Goal: Information Seeking & Learning: Learn about a topic

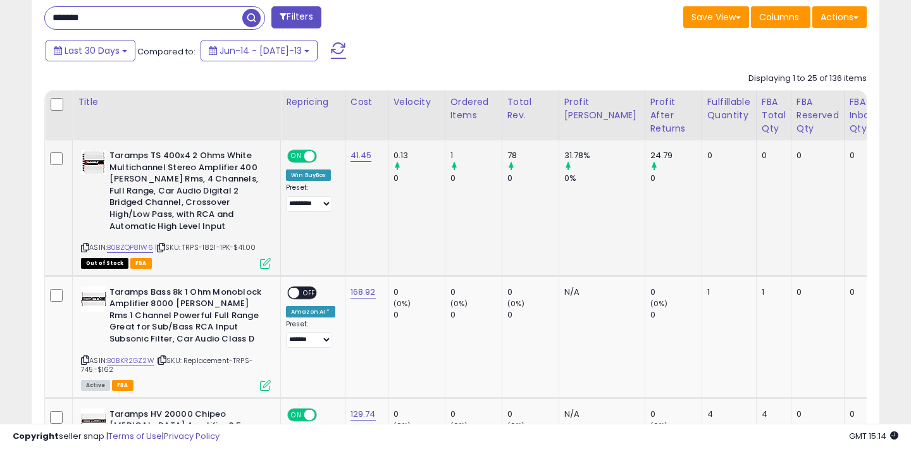
scroll to position [264, 0]
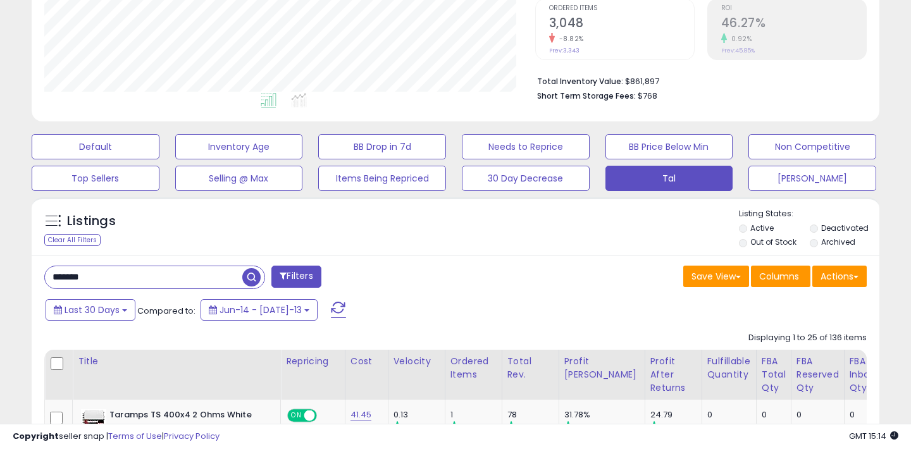
click at [97, 273] on input "*******" at bounding box center [143, 277] width 197 height 22
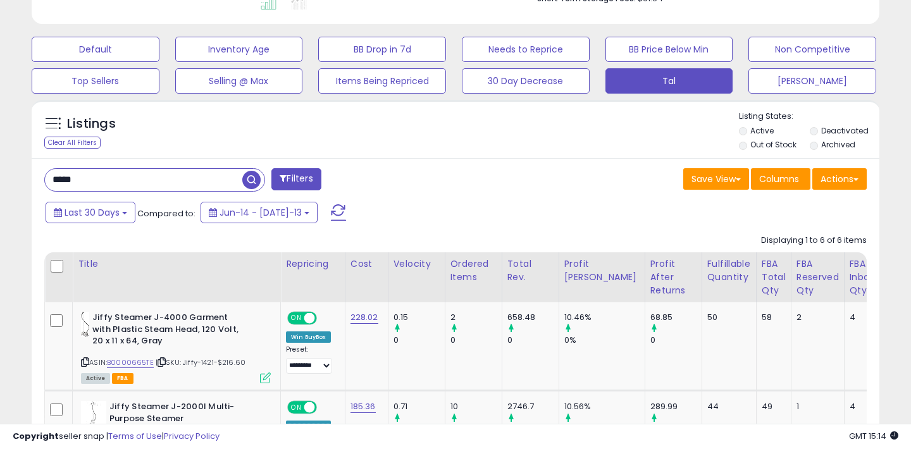
scroll to position [410, 0]
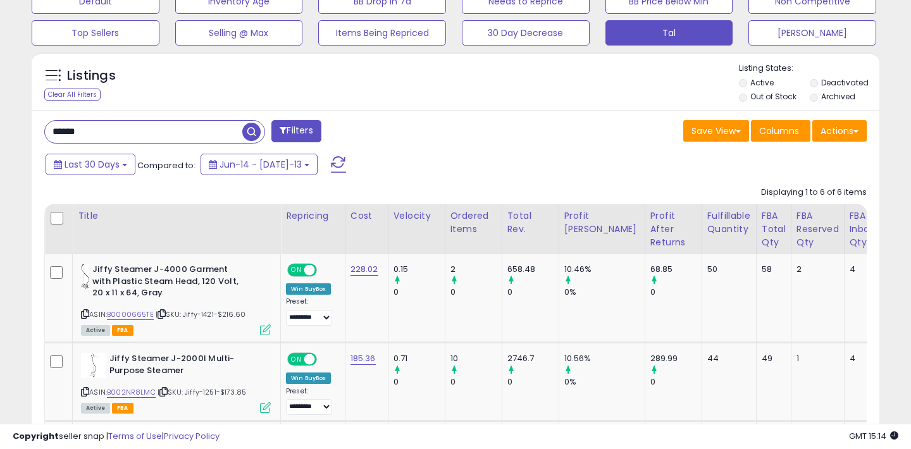
type input "******"
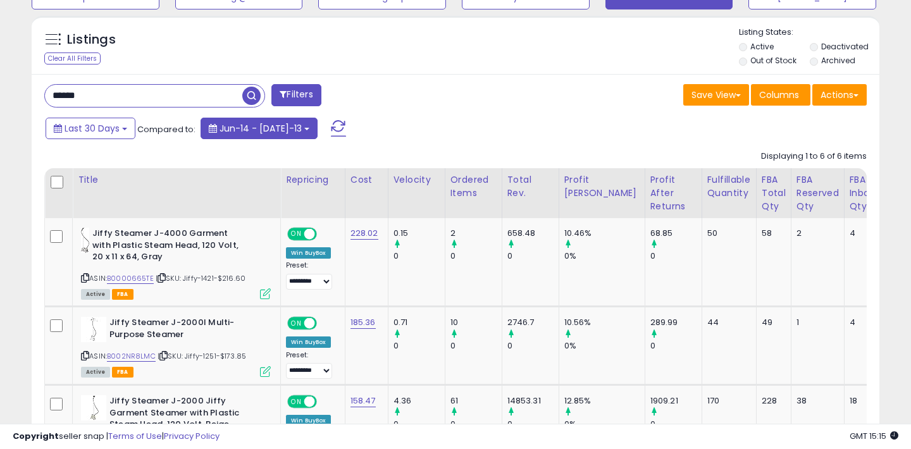
scroll to position [450, 0]
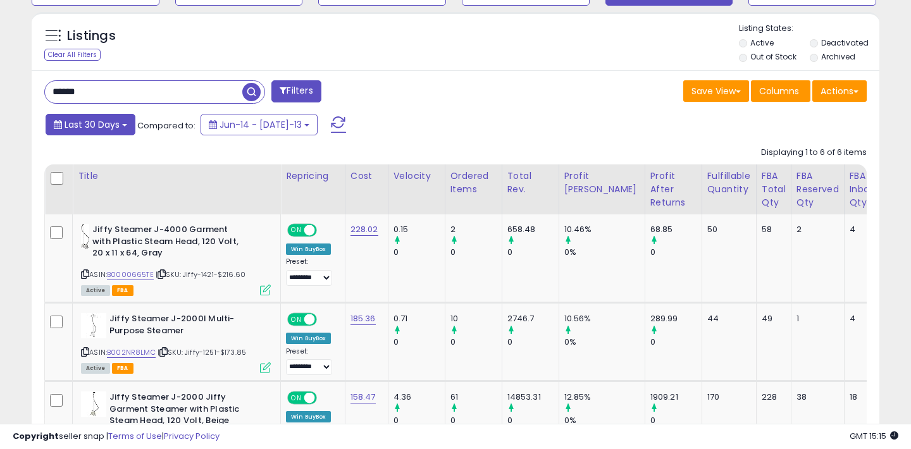
click at [94, 131] on button "Last 30 Days" at bounding box center [91, 125] width 90 height 22
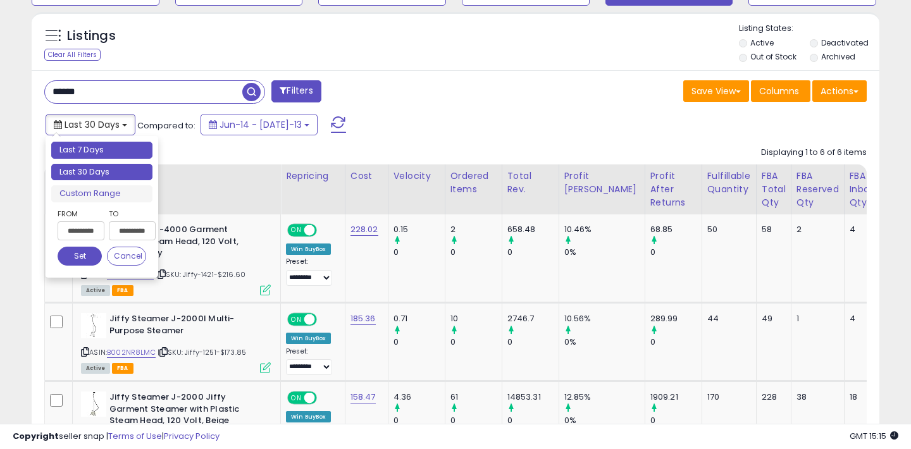
type input "**********"
click at [96, 144] on li "Last 7 Days" at bounding box center [101, 150] width 101 height 17
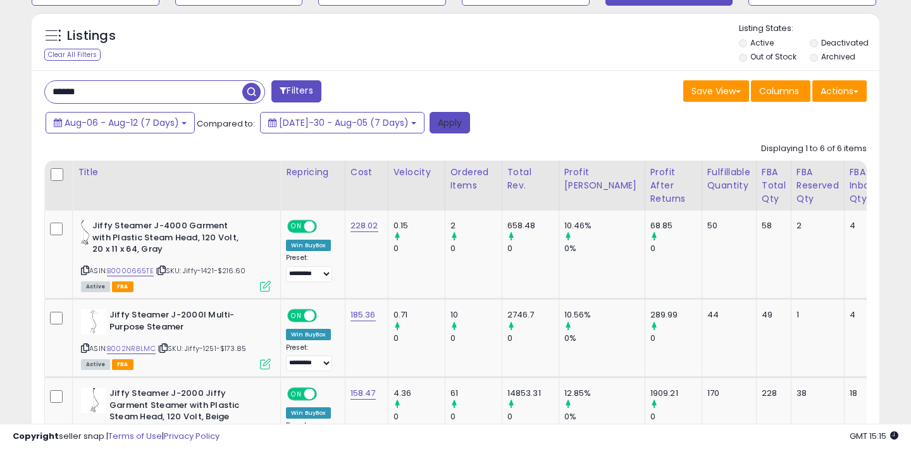
click at [430, 127] on button "Apply" at bounding box center [450, 123] width 40 height 22
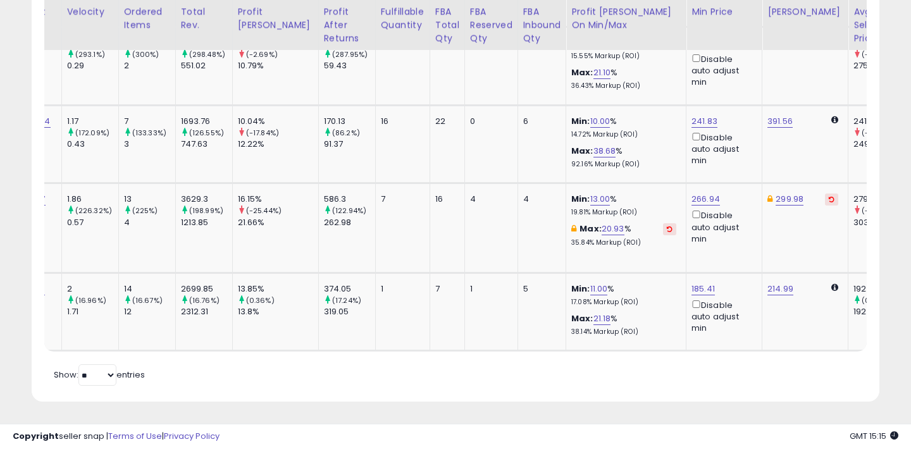
scroll to position [0, 417]
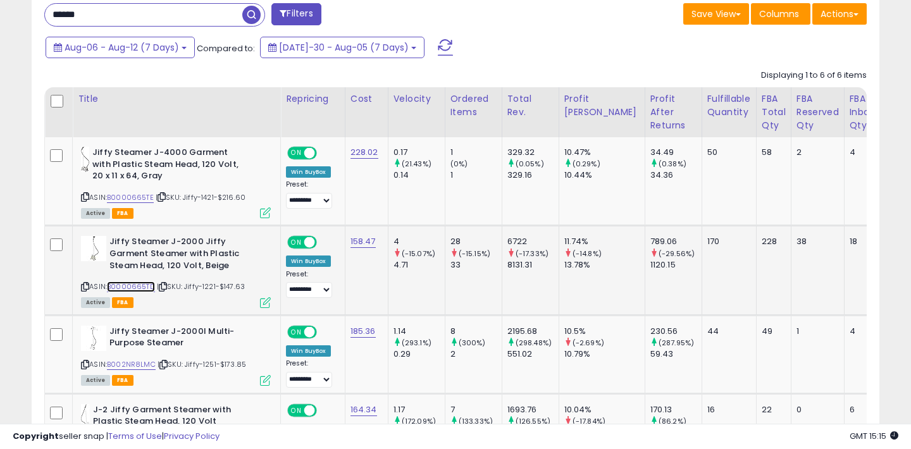
click at [141, 288] on link "B0000665TD" at bounding box center [131, 287] width 48 height 11
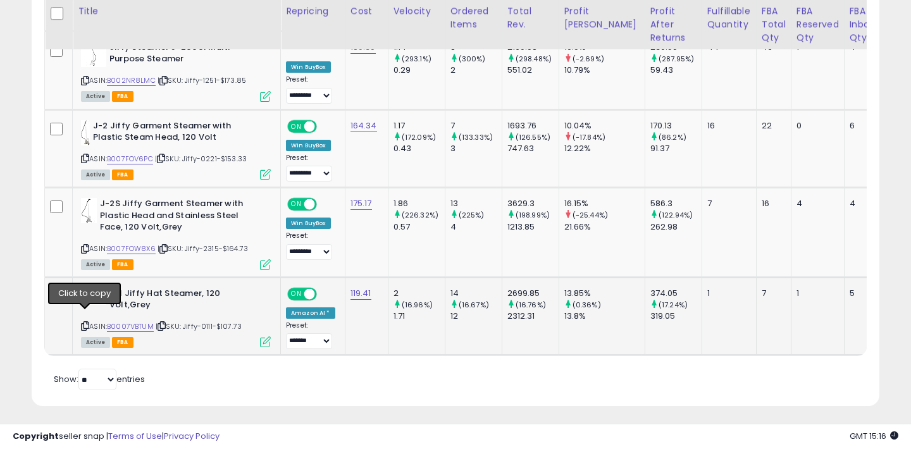
click at [85, 323] on icon at bounding box center [85, 326] width 8 height 7
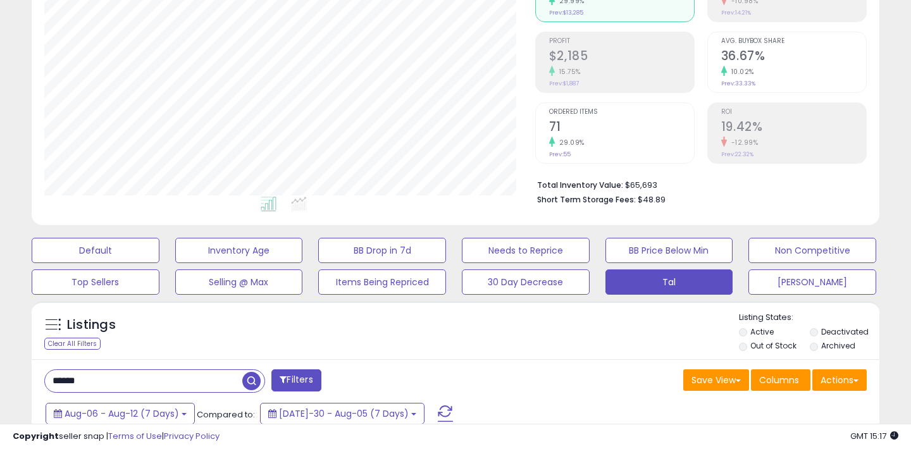
click at [128, 385] on input "******" at bounding box center [143, 381] width 197 height 22
paste input "*"
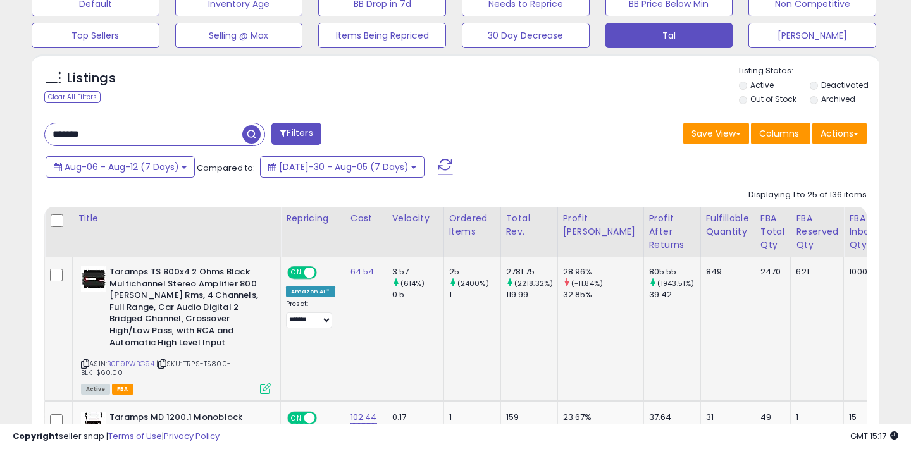
scroll to position [417, 0]
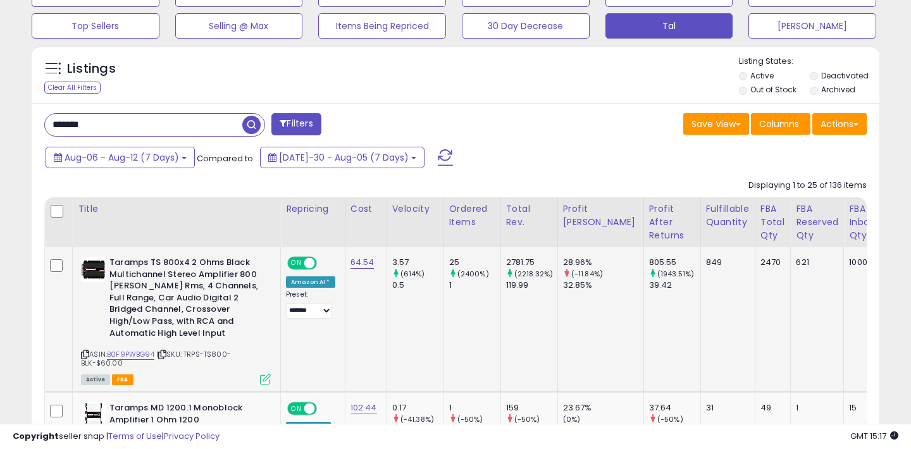
click at [194, 357] on span "| SKU: TRPS-TS800-BLK-$60.00" at bounding box center [156, 358] width 150 height 19
copy span "TRPS-"
click at [177, 128] on input "*******" at bounding box center [143, 125] width 197 height 22
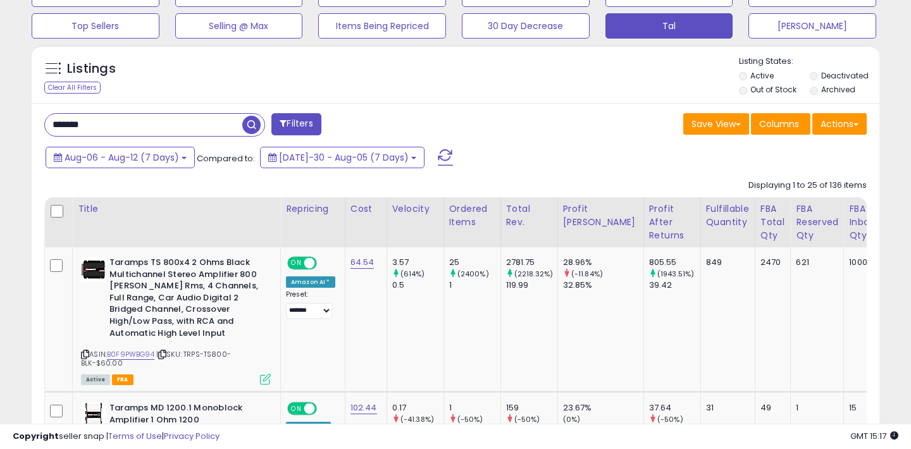
paste input "text"
type input "*****"
click at [176, 159] on span "Aug-06 - Aug-12 (7 Days)" at bounding box center [122, 157] width 115 height 13
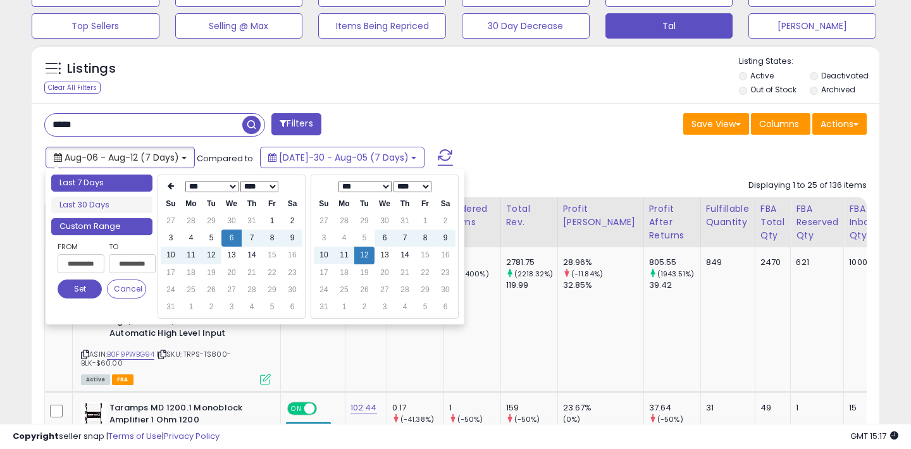
type input "**********"
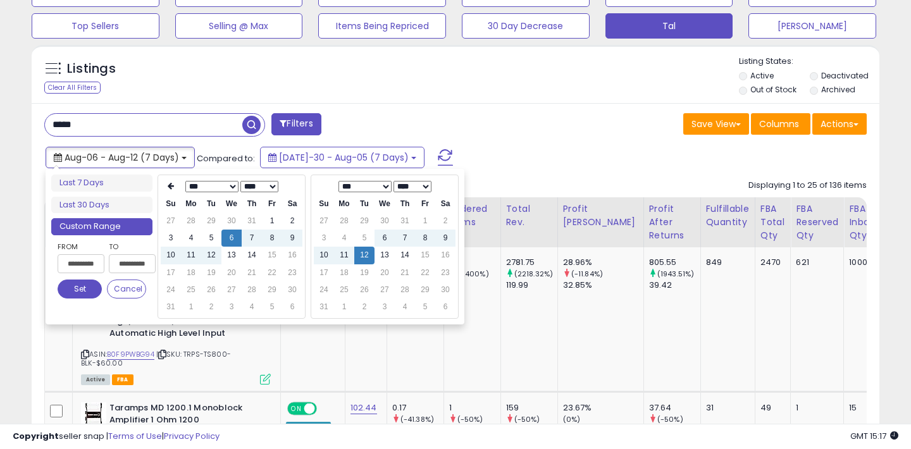
type input "**********"
click at [309, 145] on div "Aug-06 - Aug-12 (7 Days) Compared to: [DATE]-30 - Aug-05 (7 Days)" at bounding box center [350, 159] width 617 height 28
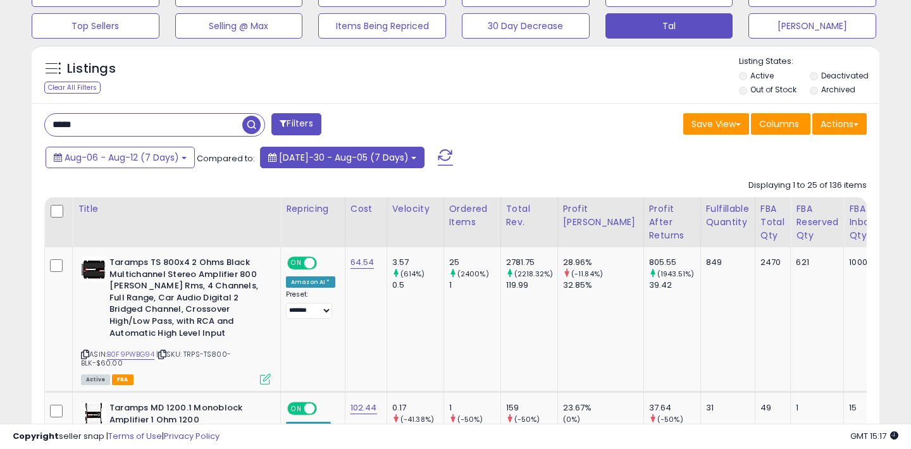
click at [309, 155] on span "[DATE]-30 - Aug-05 (7 Days)" at bounding box center [344, 157] width 130 height 13
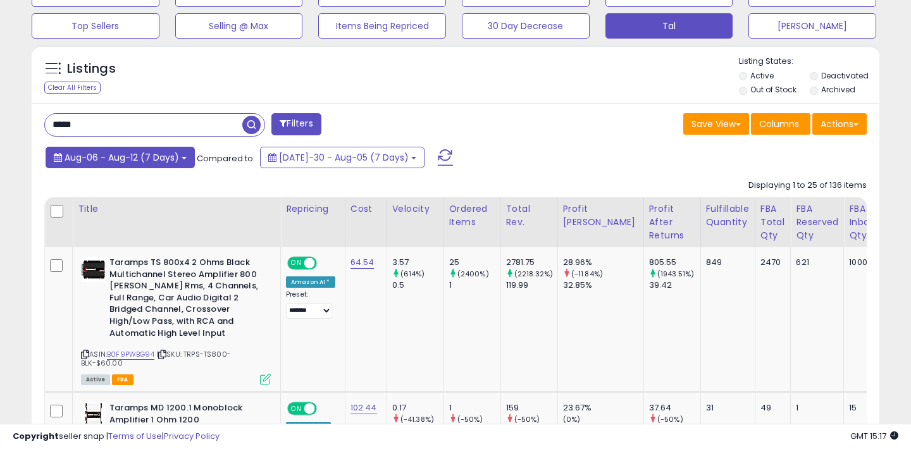
click at [130, 161] on span "Aug-06 - Aug-12 (7 Days)" at bounding box center [122, 157] width 115 height 13
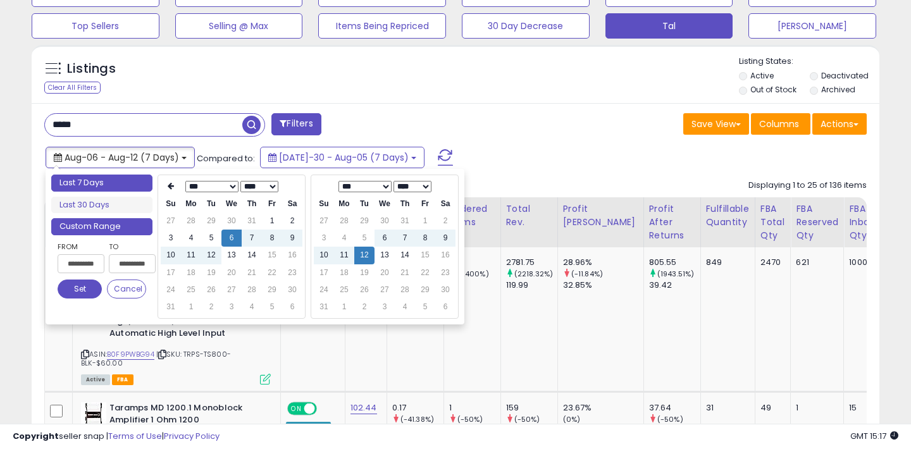
type input "**********"
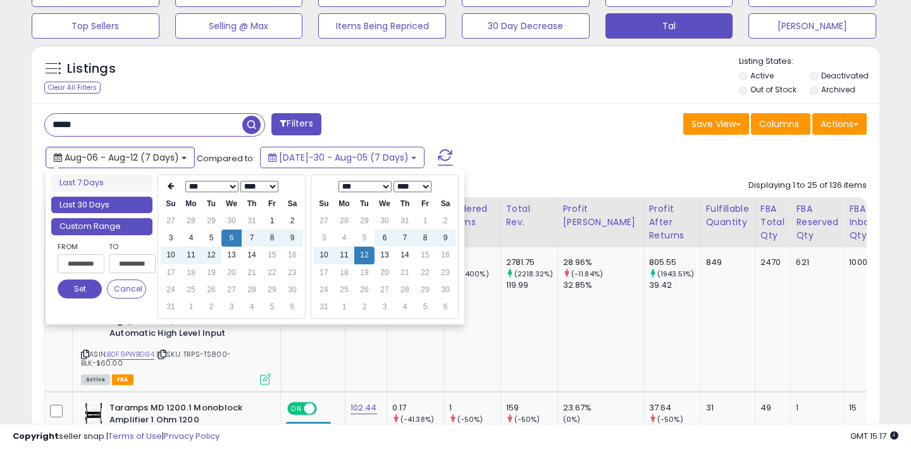
type input "**********"
click at [100, 202] on li "Last 30 Days" at bounding box center [101, 205] width 101 height 17
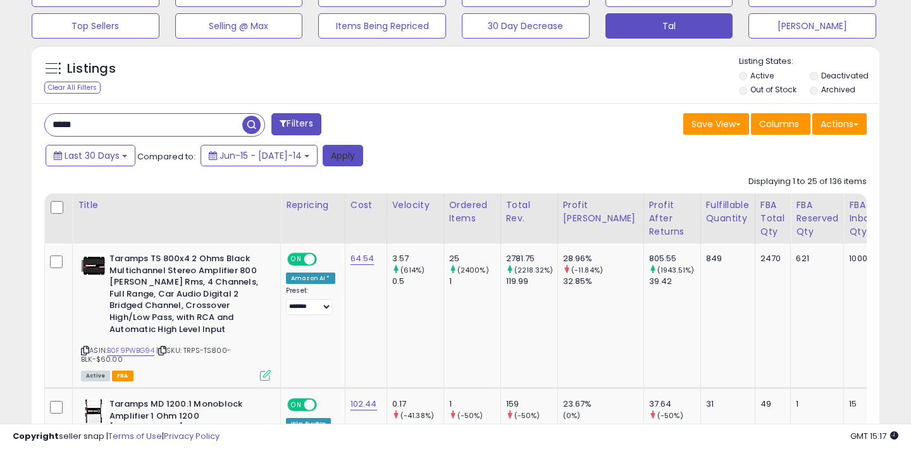
click at [325, 161] on button "Apply" at bounding box center [343, 156] width 40 height 22
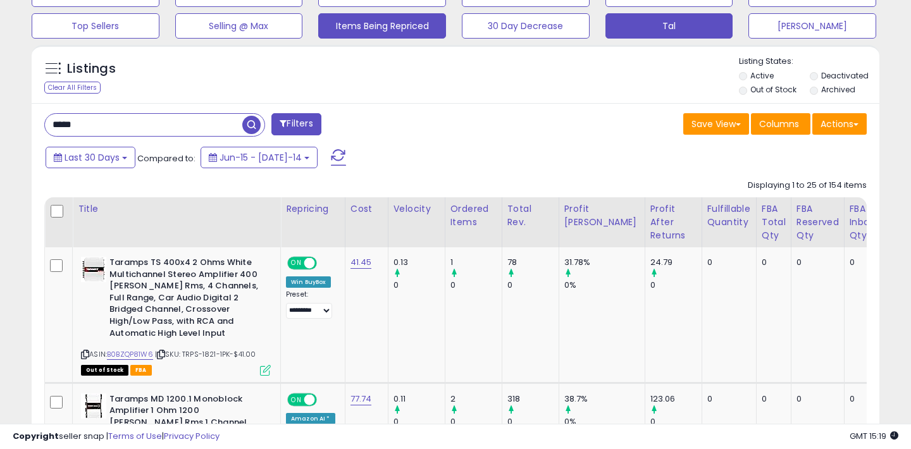
scroll to position [259, 490]
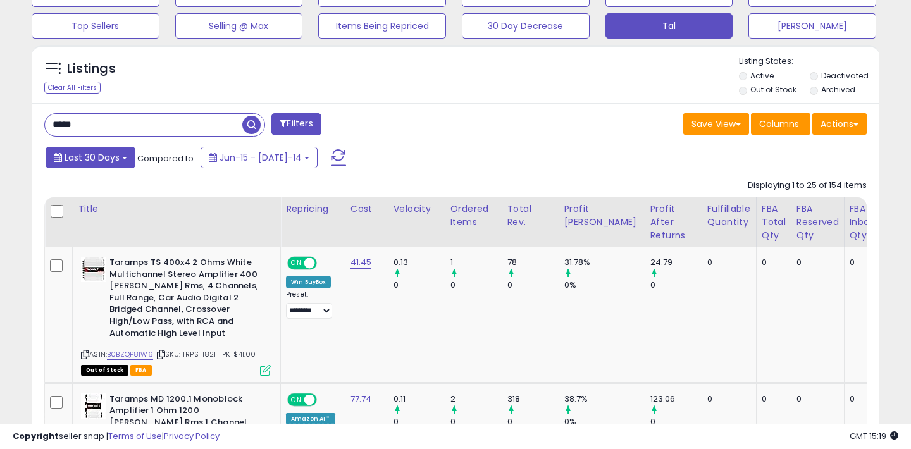
click at [106, 149] on button "Last 30 Days" at bounding box center [91, 158] width 90 height 22
click at [388, 167] on div "Last 30 Days Compared to: Jun-15 - [DATE]-14" at bounding box center [350, 159] width 617 height 28
click at [99, 162] on span "Last 30 Days" at bounding box center [92, 157] width 55 height 13
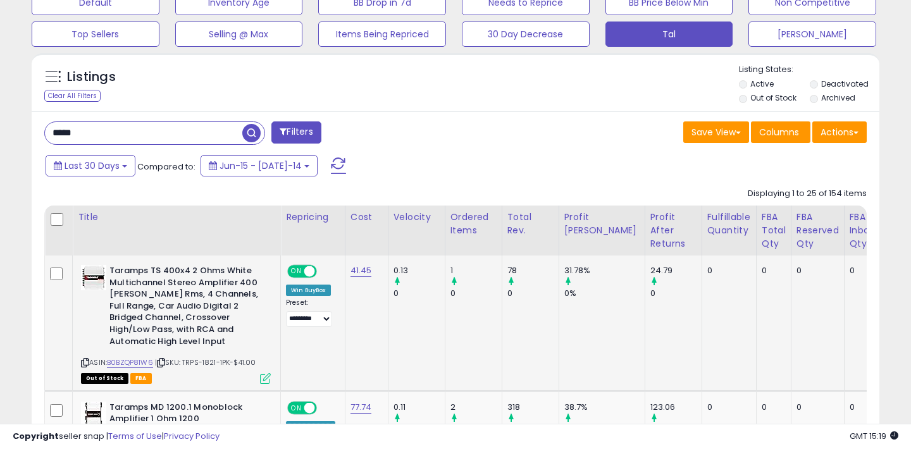
scroll to position [0, 11]
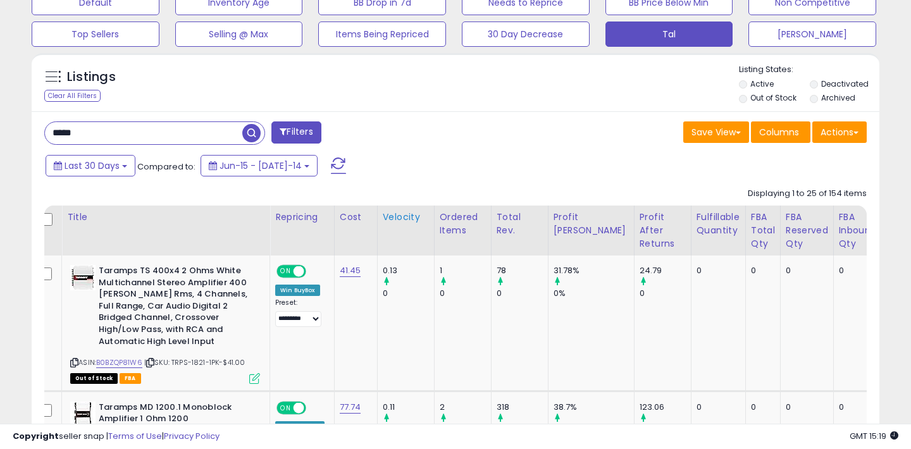
click at [401, 215] on div "Velocity" at bounding box center [406, 217] width 46 height 13
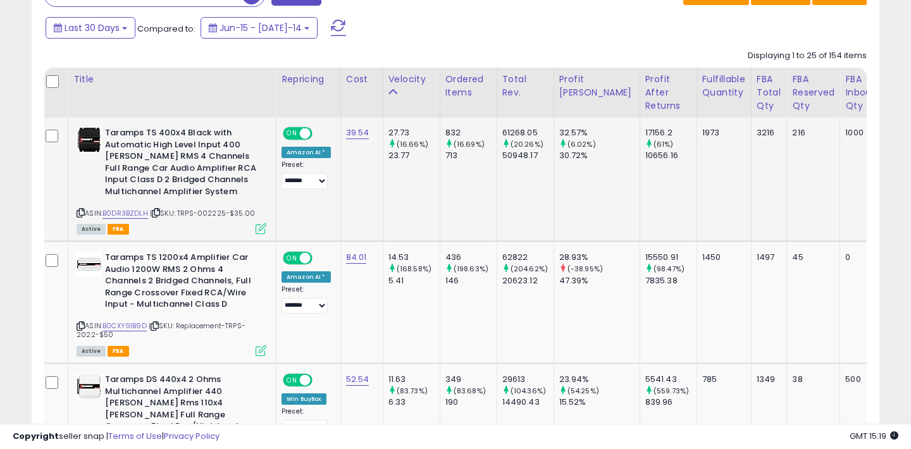
scroll to position [0, 15]
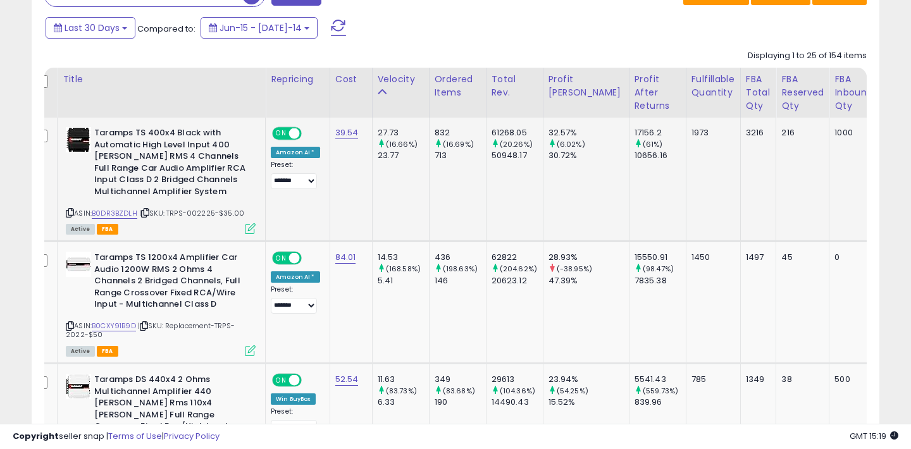
click at [73, 212] on icon at bounding box center [70, 212] width 8 height 7
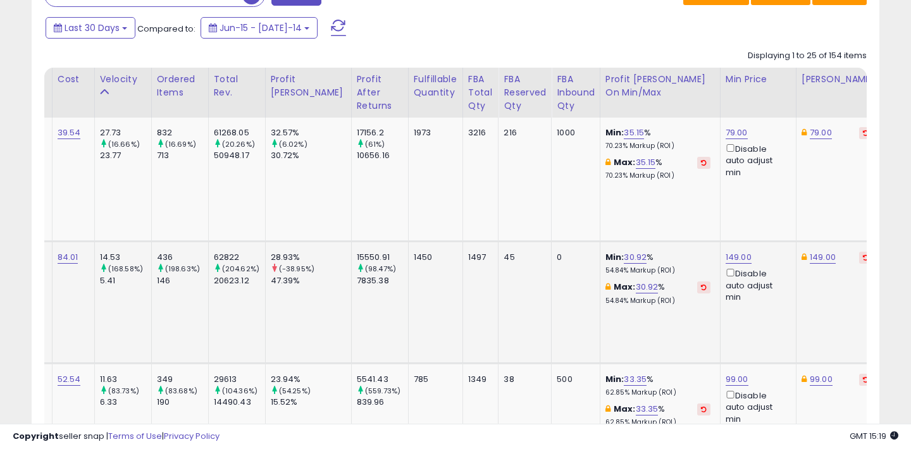
scroll to position [0, 331]
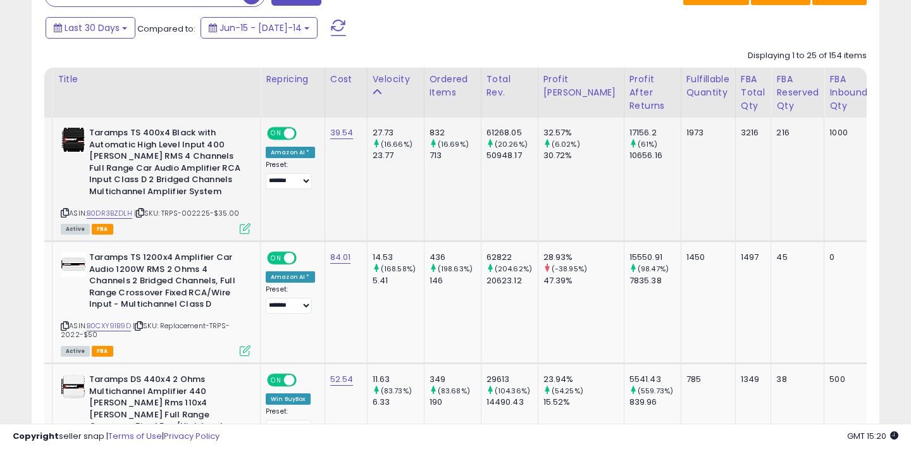
click at [63, 211] on icon at bounding box center [65, 212] width 8 height 7
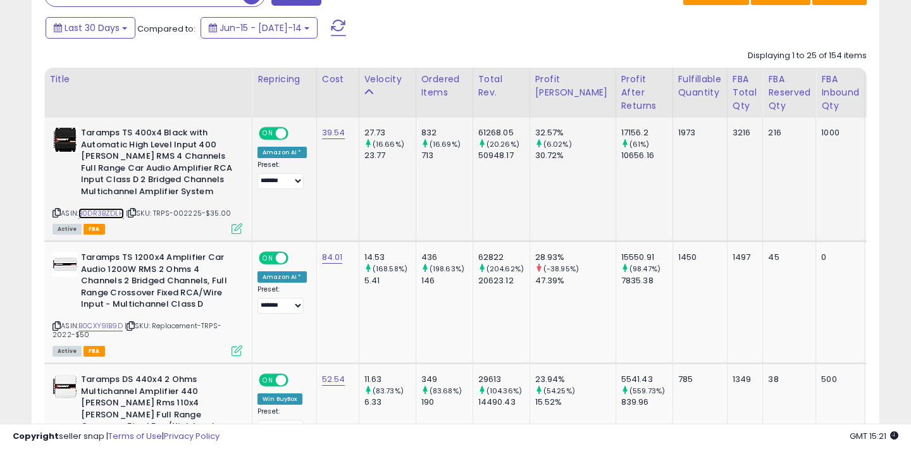
click at [106, 208] on link "B0DR3BZDLH" at bounding box center [101, 213] width 46 height 11
click at [213, 211] on span "| SKU: TRPS-002225-$35.00" at bounding box center [178, 213] width 105 height 10
copy span "35.00"
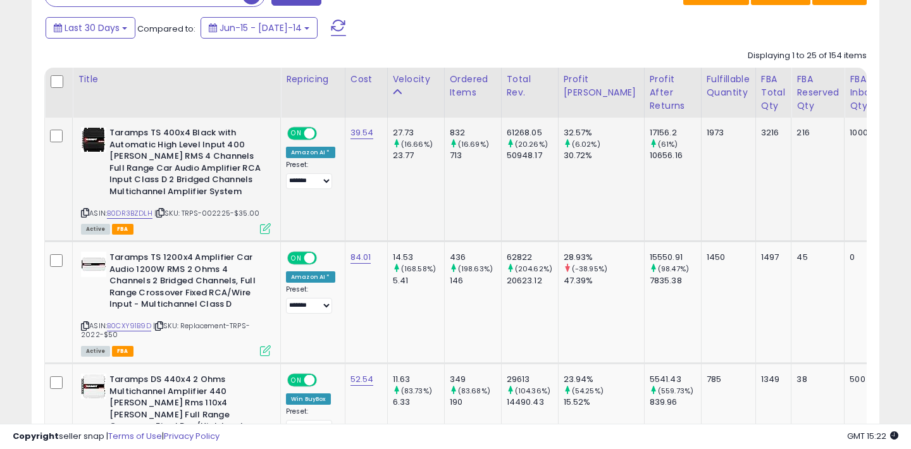
click at [213, 210] on span "| SKU: TRPS-002225-$35.00" at bounding box center [206, 213] width 105 height 10
copy span "002225"
click at [361, 225] on td "39.54" at bounding box center [366, 180] width 42 height 124
click at [88, 325] on icon at bounding box center [85, 326] width 8 height 7
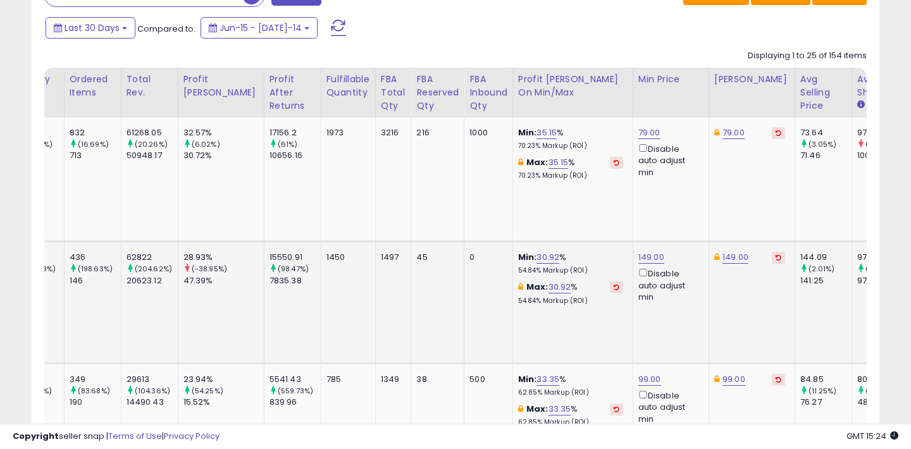
scroll to position [0, 376]
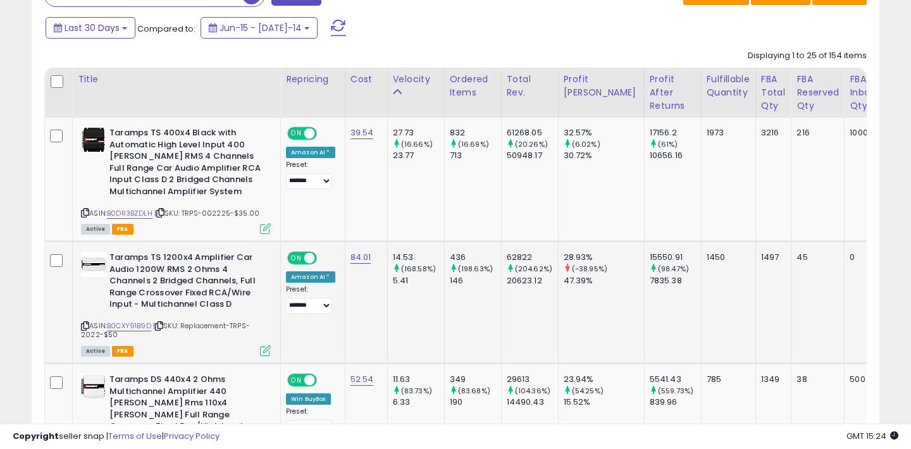
click at [84, 325] on icon at bounding box center [85, 326] width 8 height 7
click at [87, 328] on icon at bounding box center [85, 326] width 8 height 7
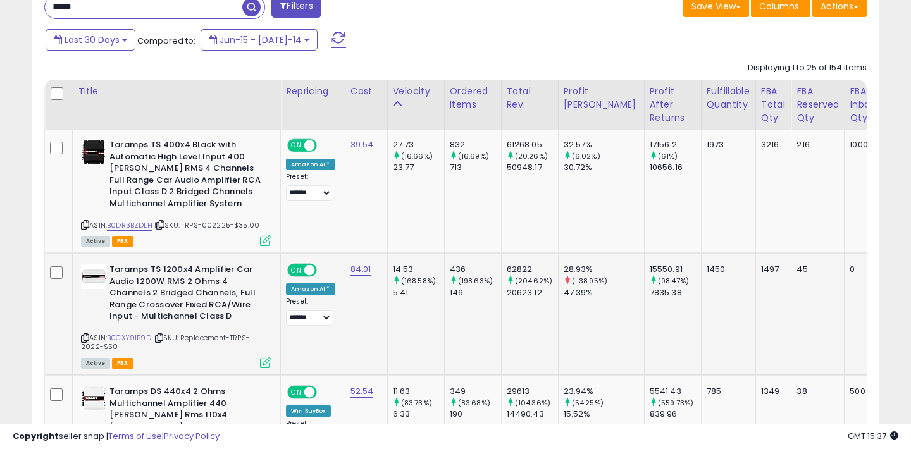
click at [85, 335] on icon at bounding box center [85, 338] width 8 height 7
click at [84, 338] on icon at bounding box center [85, 338] width 8 height 7
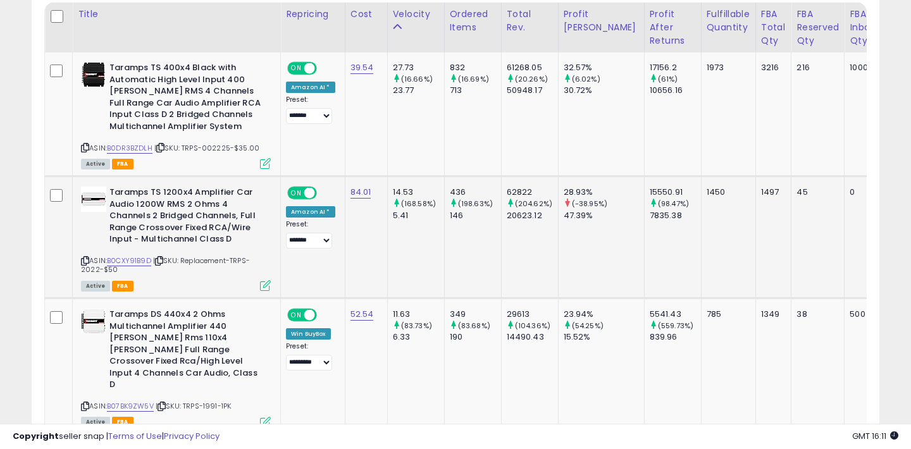
scroll to position [657, 0]
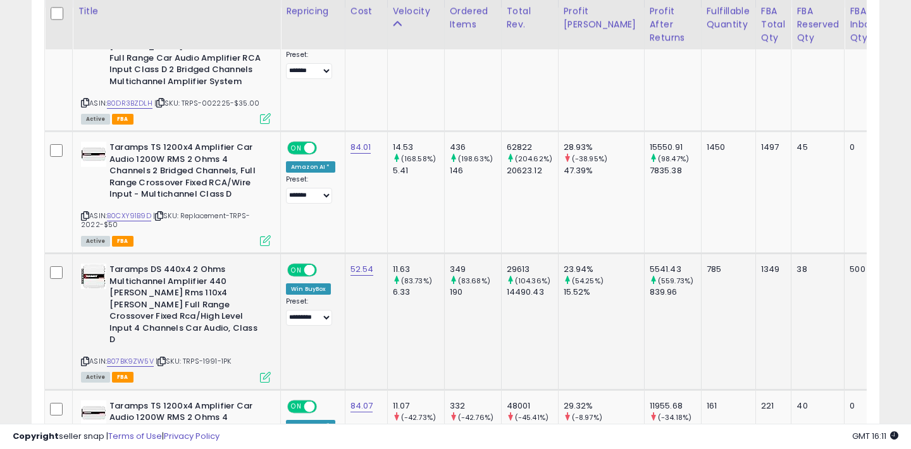
click at [164, 358] on icon at bounding box center [162, 361] width 8 height 7
click at [85, 358] on icon at bounding box center [85, 361] width 8 height 7
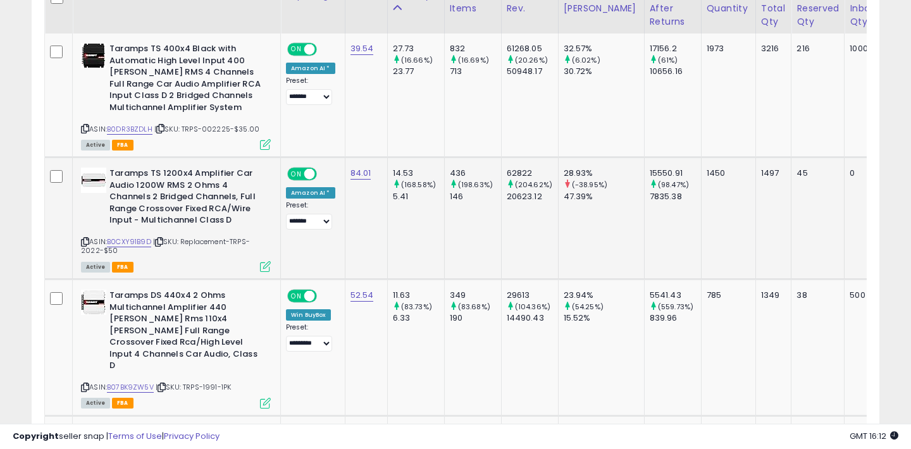
scroll to position [652, 0]
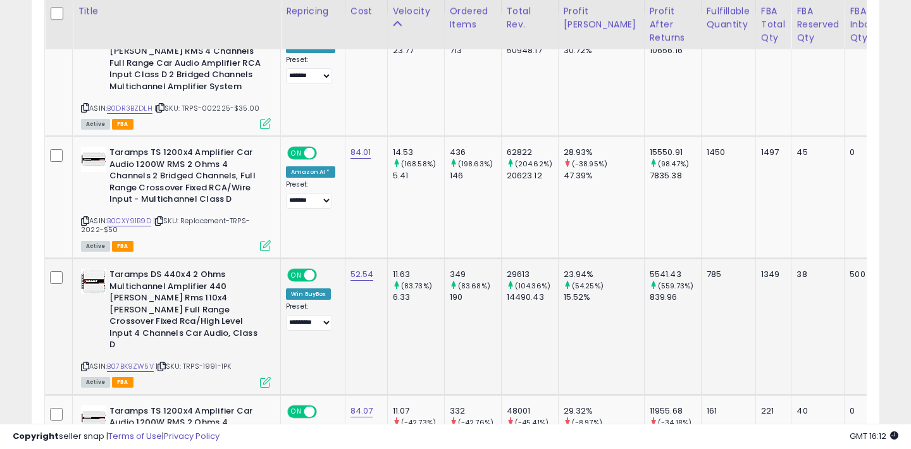
click at [85, 363] on icon at bounding box center [85, 366] width 8 height 7
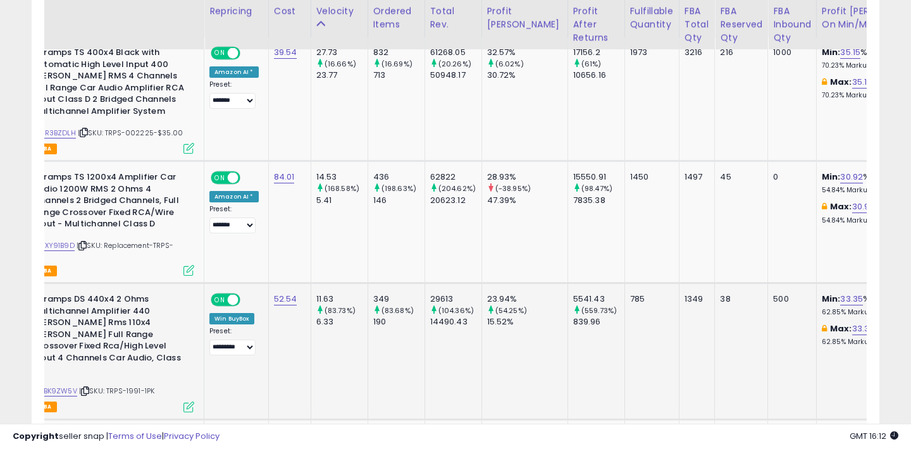
scroll to position [0, 0]
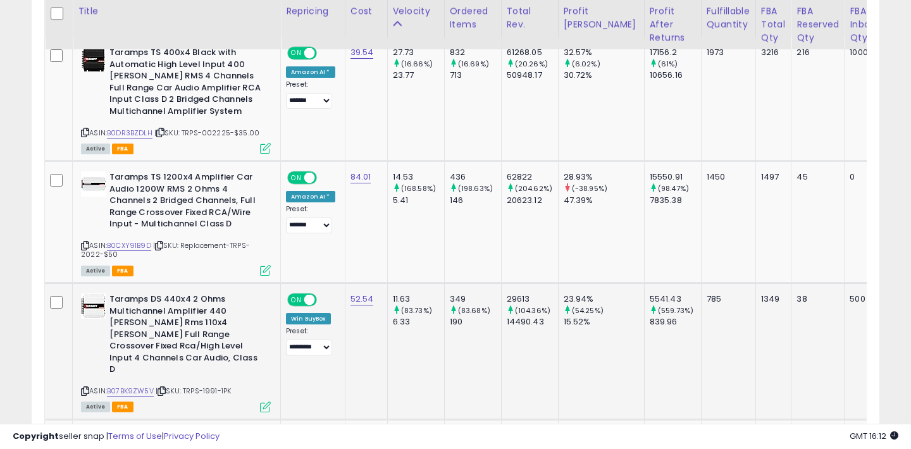
click at [80, 377] on div "Taramps DS 440x4 2 Ohms Multichannel Amplifier 440 [PERSON_NAME] Rms 110x4 [PER…" at bounding box center [174, 353] width 193 height 118
click at [82, 388] on icon at bounding box center [85, 391] width 8 height 7
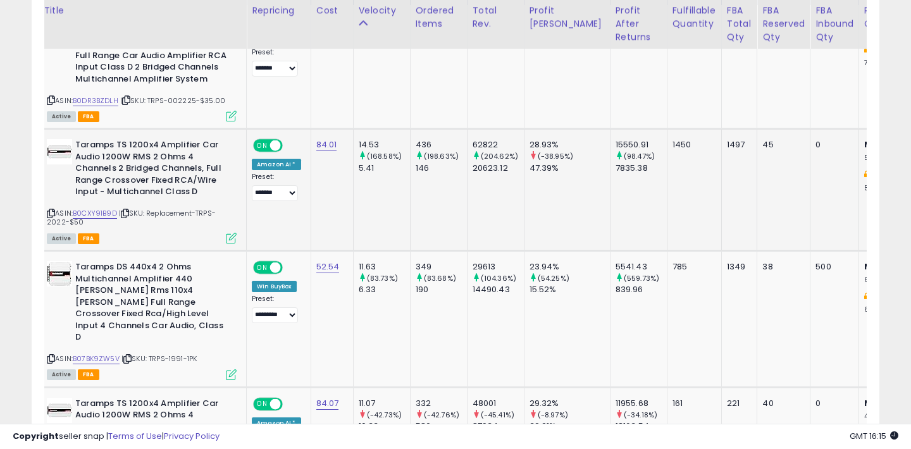
scroll to position [660, 0]
click at [50, 355] on icon at bounding box center [51, 358] width 8 height 7
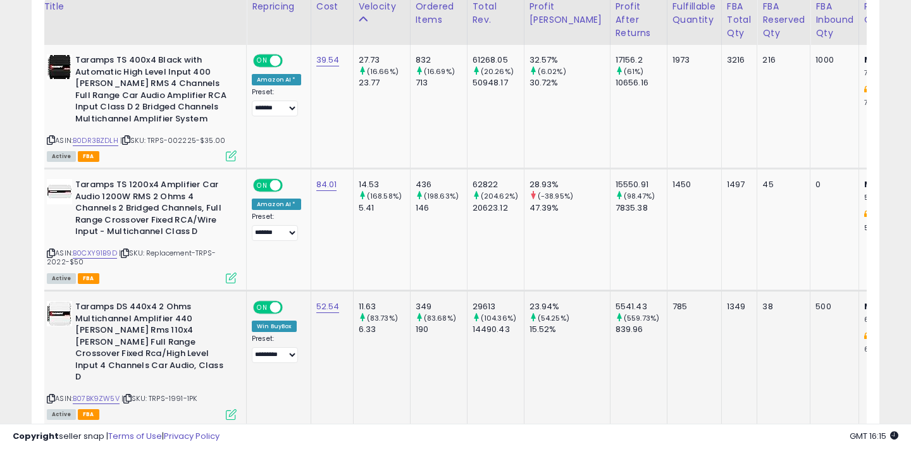
scroll to position [621, 0]
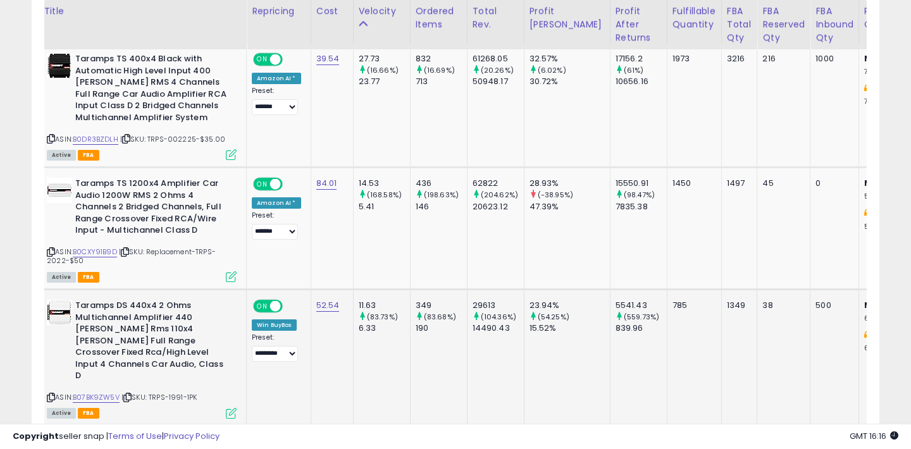
click at [53, 394] on icon at bounding box center [51, 397] width 8 height 7
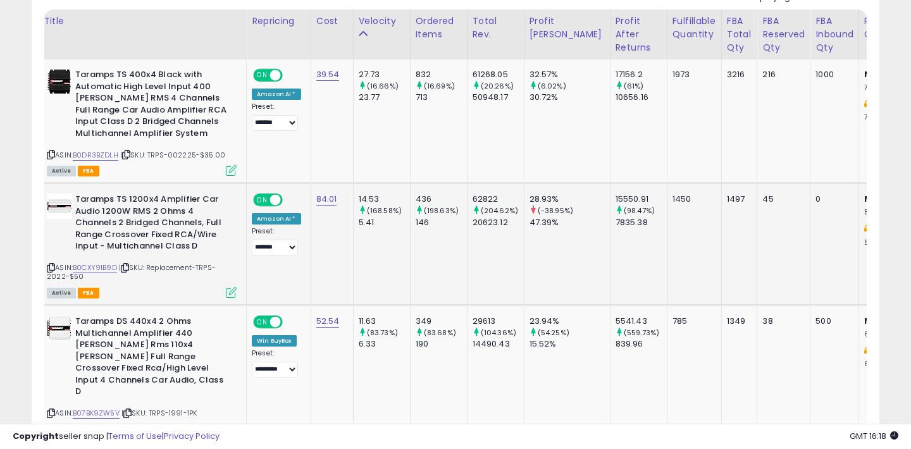
scroll to position [614, 0]
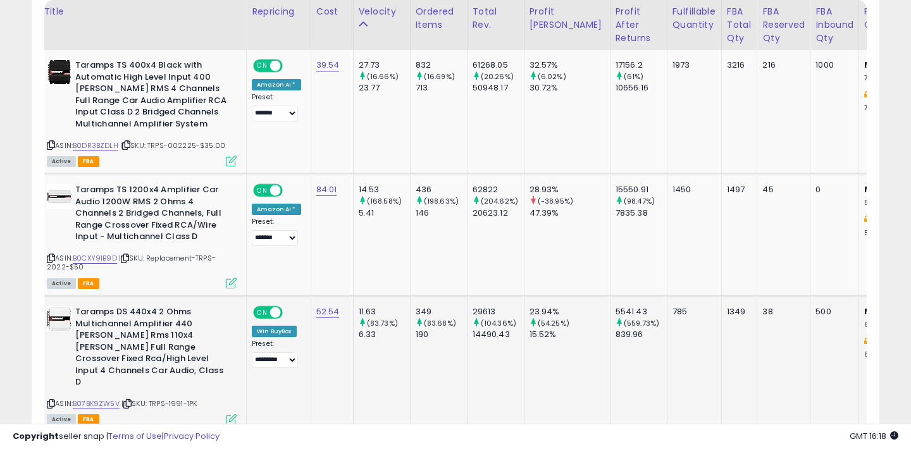
click at [47, 401] on icon at bounding box center [51, 404] width 8 height 7
click at [104, 399] on link "B07BK9ZW5V" at bounding box center [96, 404] width 47 height 11
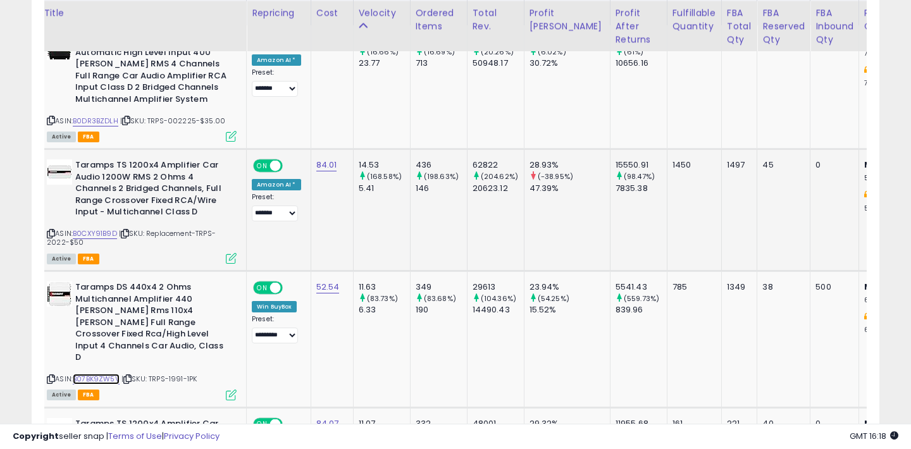
scroll to position [641, 0]
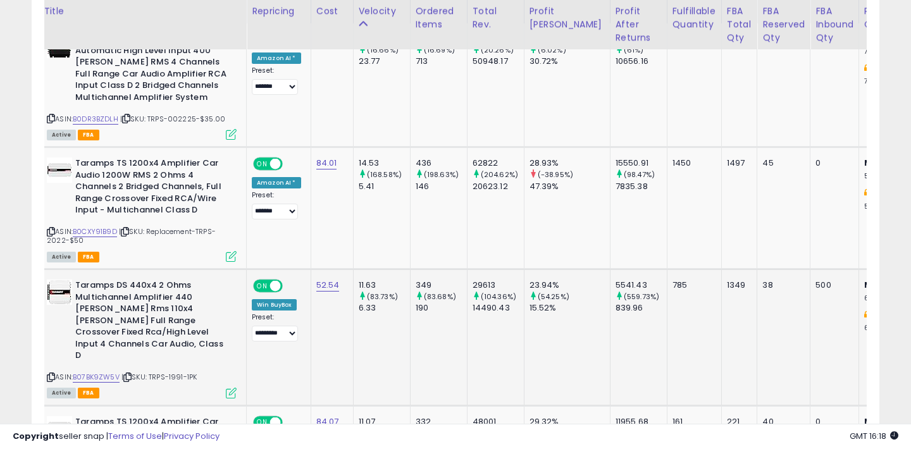
click at [178, 372] on span "| SKU: TRPS-1991-1PK" at bounding box center [158, 377] width 75 height 10
copy span "1991"
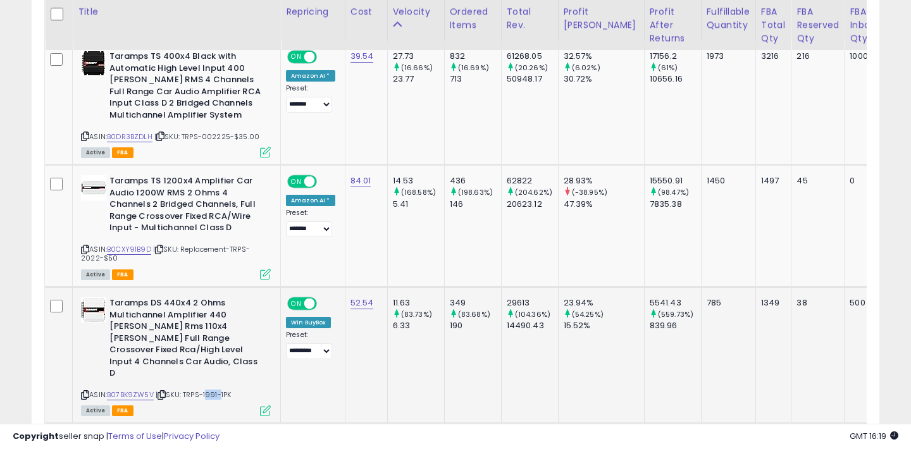
scroll to position [624, 0]
click at [83, 391] on icon at bounding box center [85, 394] width 8 height 7
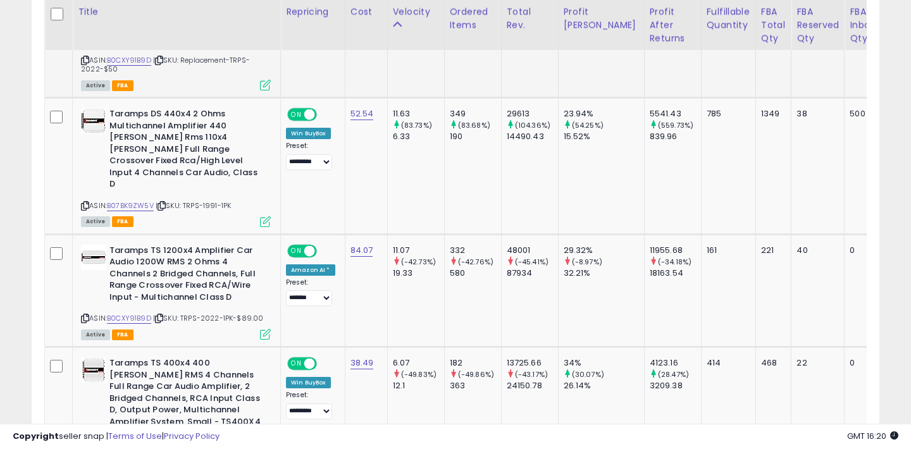
scroll to position [814, 0]
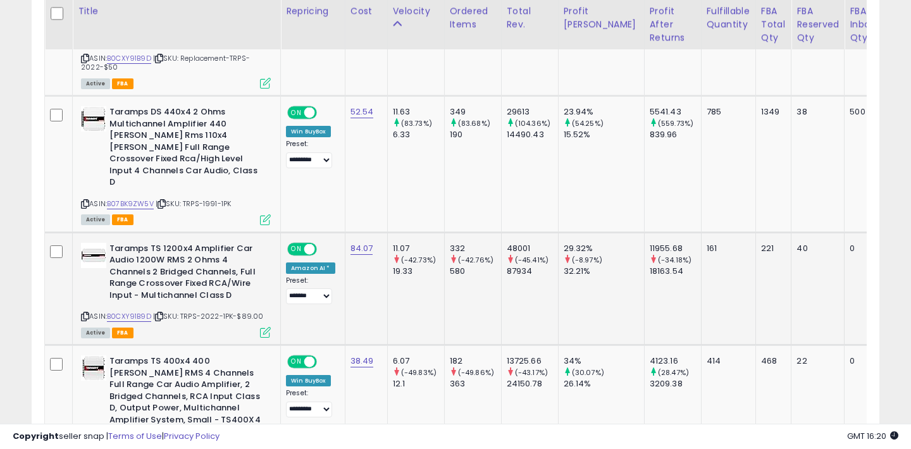
click at [85, 313] on icon at bounding box center [85, 316] width 8 height 7
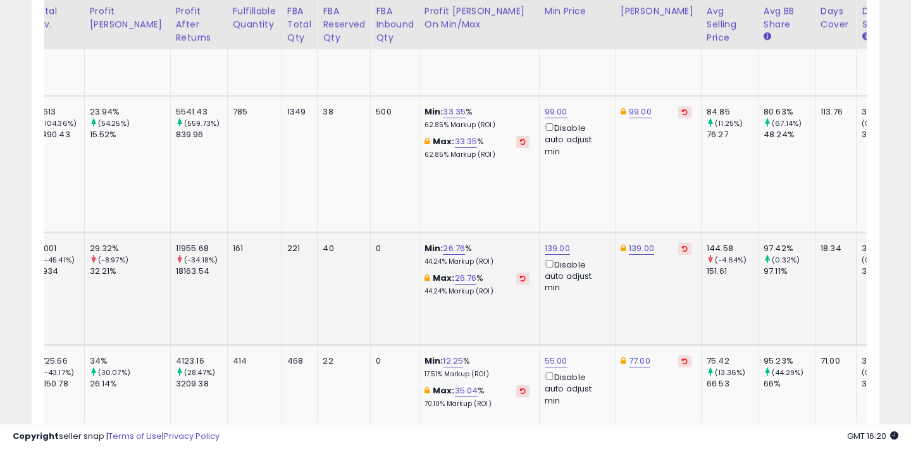
scroll to position [0, 380]
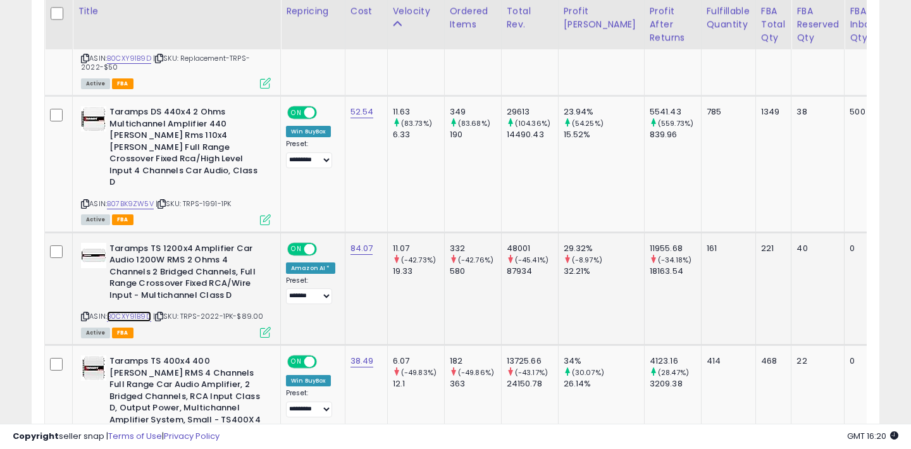
click at [142, 311] on link "B0CXY91B9D" at bounding box center [129, 316] width 44 height 11
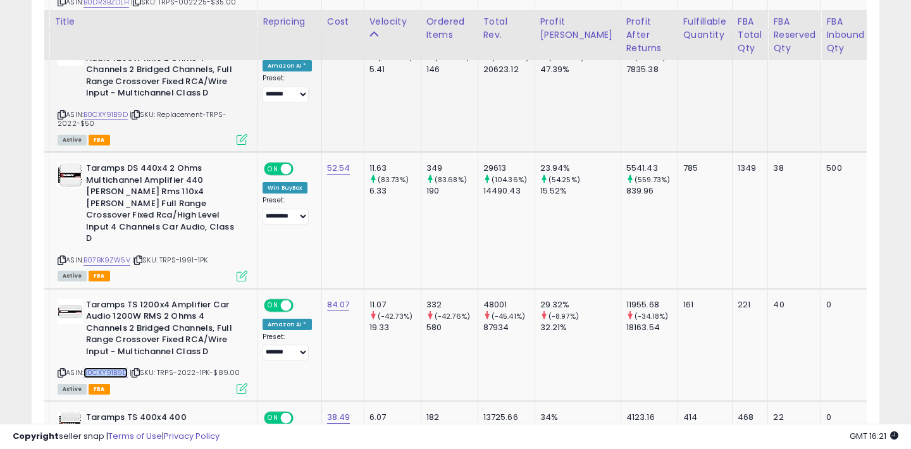
scroll to position [768, 0]
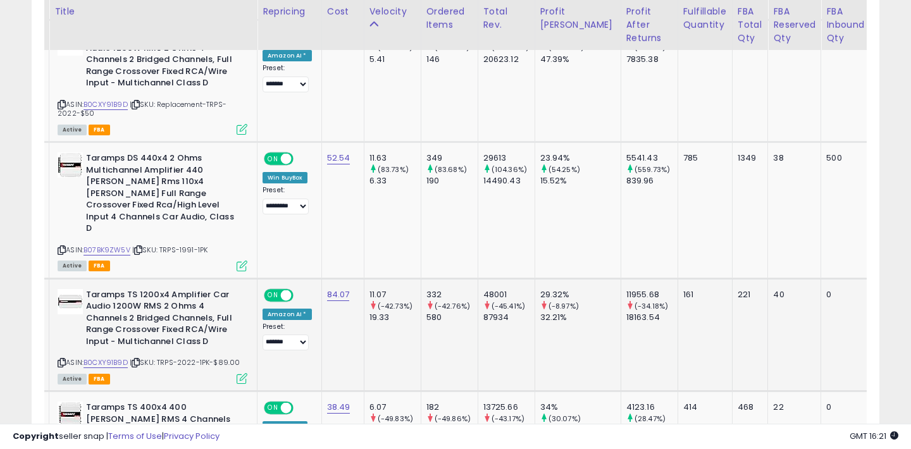
click at [234, 357] on span "| SKU: TRPS-2022-1PK-$89.00" at bounding box center [185, 362] width 111 height 10
click at [64, 359] on icon at bounding box center [62, 362] width 8 height 7
click at [60, 359] on icon at bounding box center [62, 362] width 8 height 7
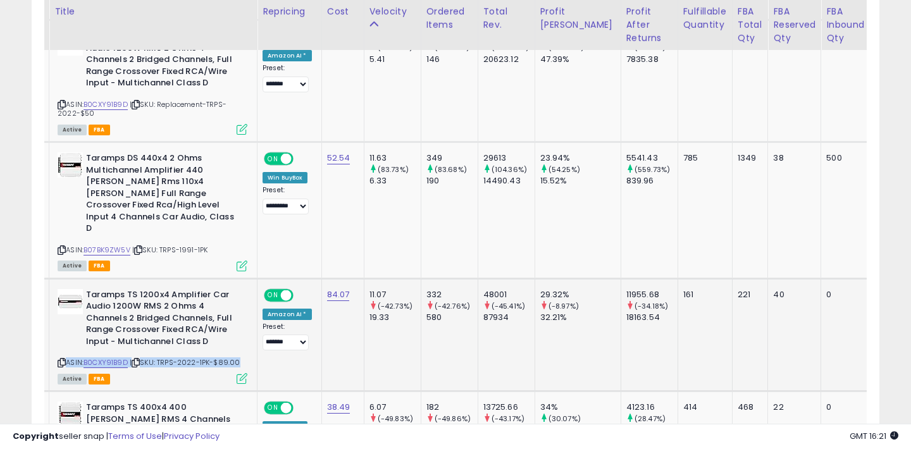
click at [60, 359] on icon at bounding box center [62, 362] width 8 height 7
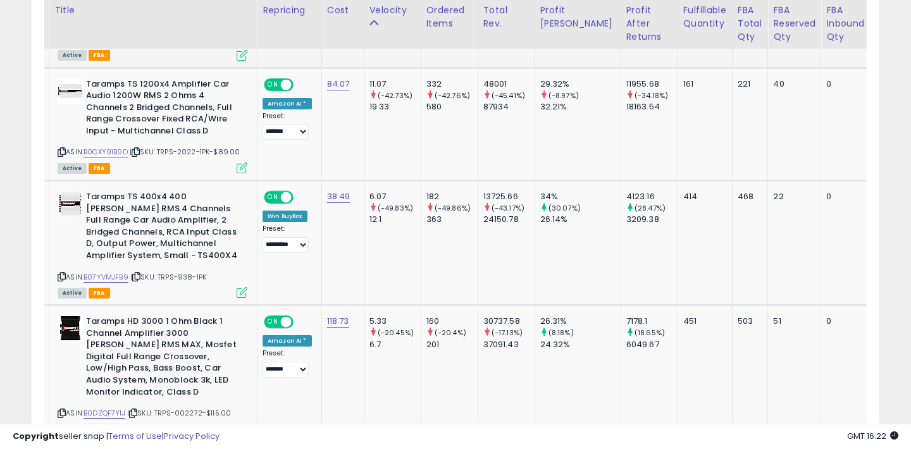
scroll to position [979, 0]
click at [59, 273] on icon at bounding box center [62, 276] width 8 height 7
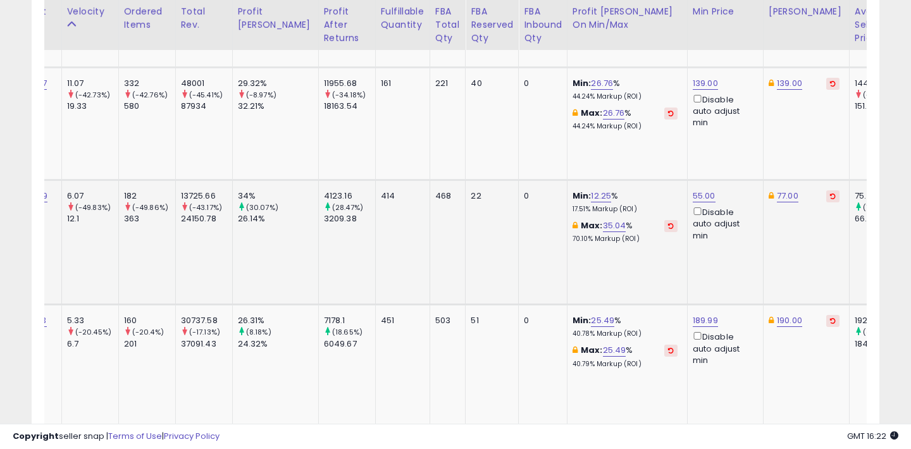
scroll to position [0, 301]
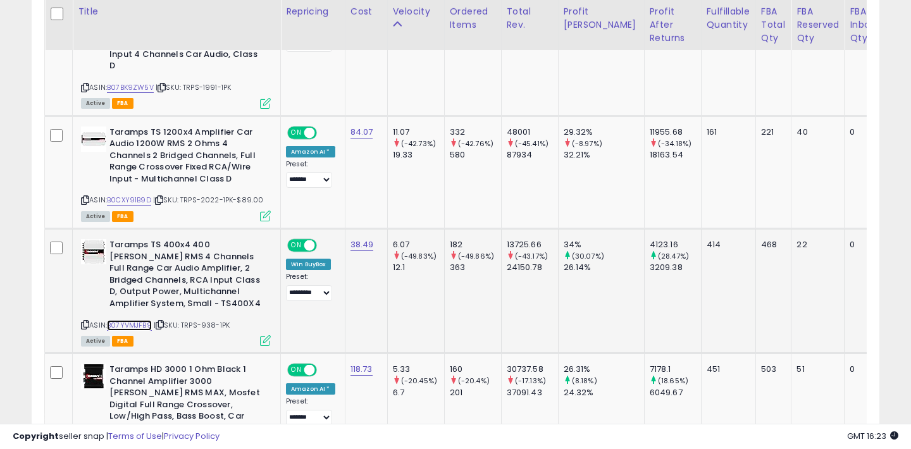
click at [146, 320] on link "B07YVMJFB9" at bounding box center [129, 325] width 45 height 11
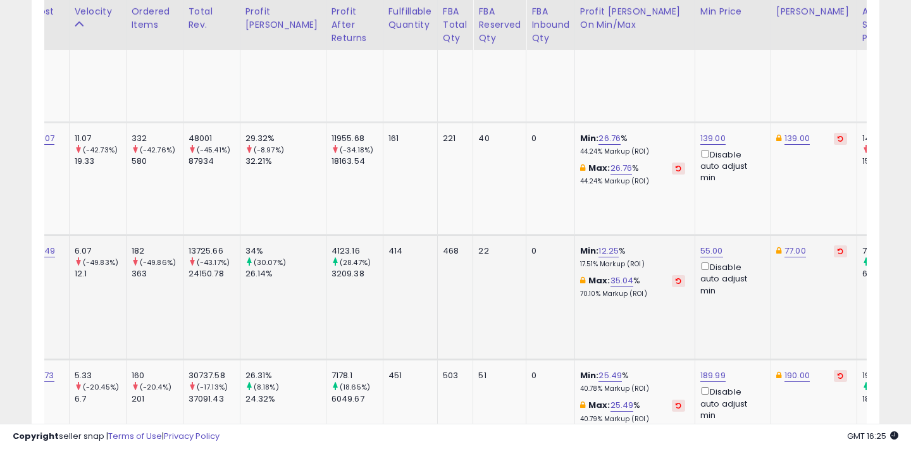
scroll to position [0, 316]
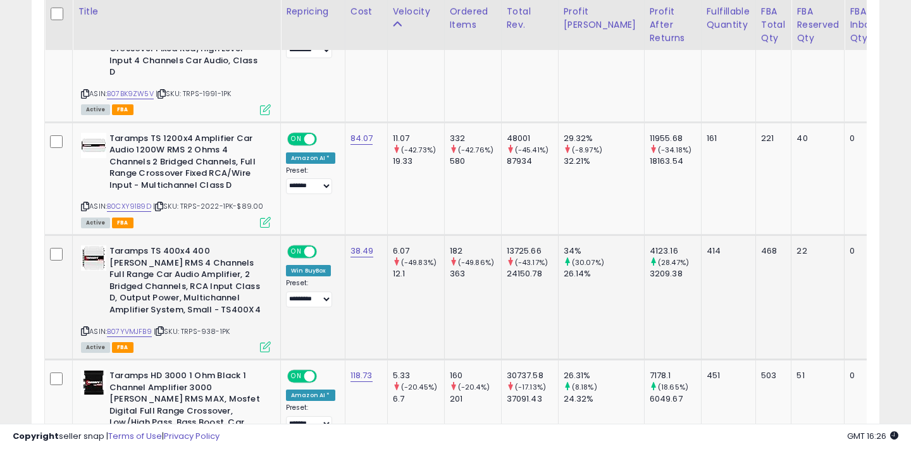
click at [204, 326] on span "| SKU: TRPS-938-1PK" at bounding box center [192, 331] width 76 height 10
click at [213, 326] on span "| SKU: TRPS-938-1PK" at bounding box center [192, 331] width 76 height 10
copy span "938"
click at [140, 326] on link "B07YVMJFB9" at bounding box center [129, 331] width 45 height 11
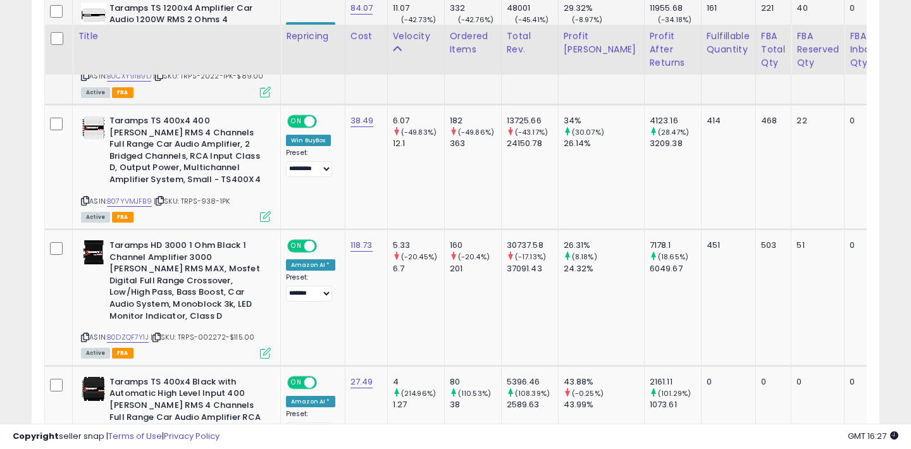
scroll to position [1079, 0]
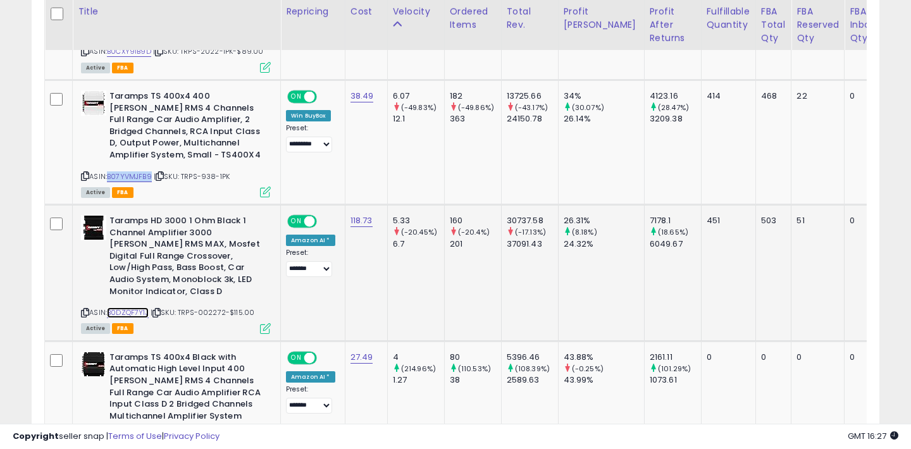
click at [139, 308] on link "B0DZQF7Y1J" at bounding box center [128, 313] width 42 height 11
click at [320, 308] on td "ON OFF Amazon AI * Preset: **** ****** ******* ********* Success Error" at bounding box center [313, 273] width 65 height 137
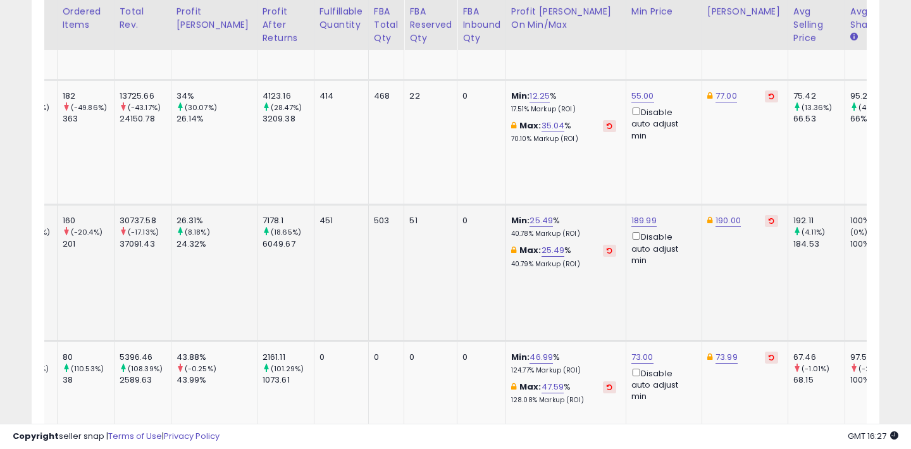
scroll to position [0, 376]
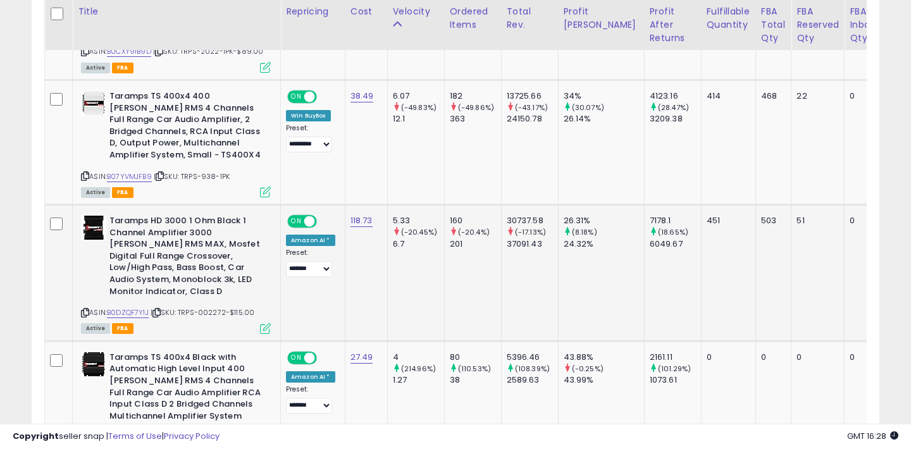
click at [85, 309] on icon at bounding box center [85, 312] width 8 height 7
click at [87, 309] on icon at bounding box center [85, 312] width 8 height 7
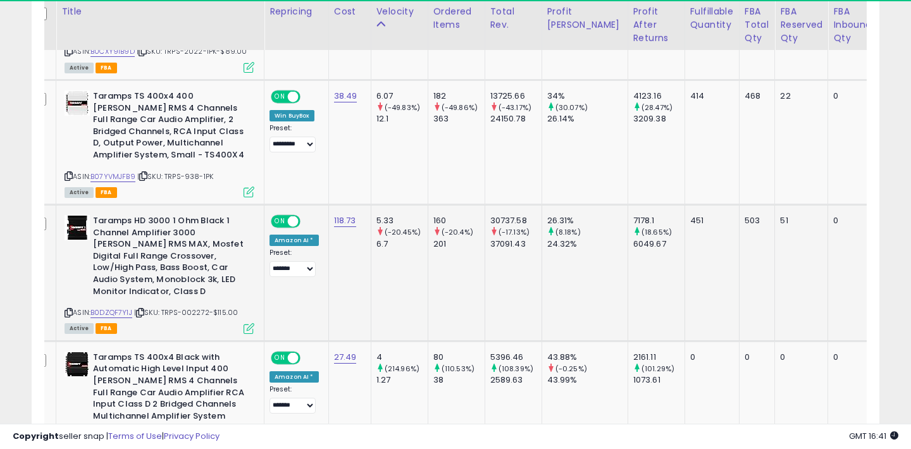
scroll to position [0, 0]
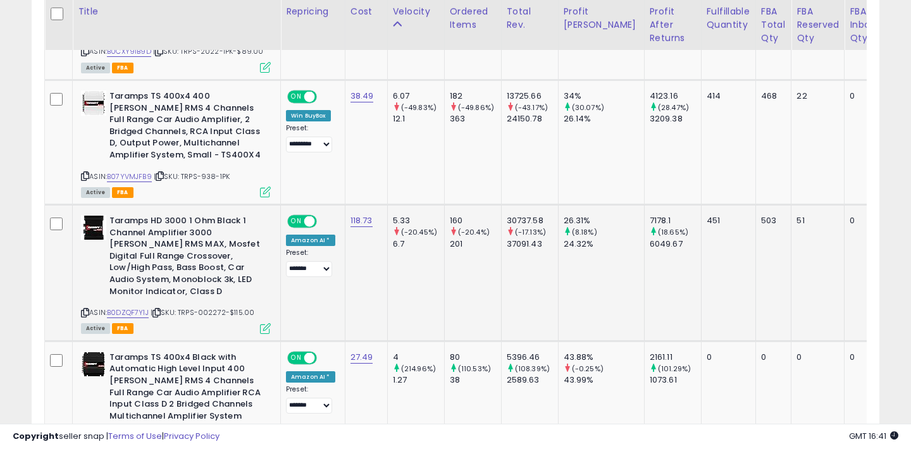
click at [213, 308] on span "| SKU: TRPS-002272-$115.00" at bounding box center [203, 313] width 104 height 10
copy span "002272"
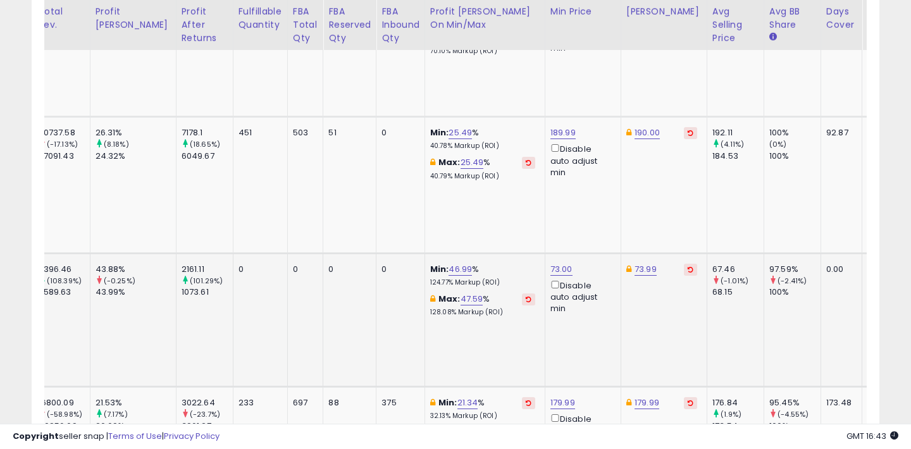
scroll to position [0, 456]
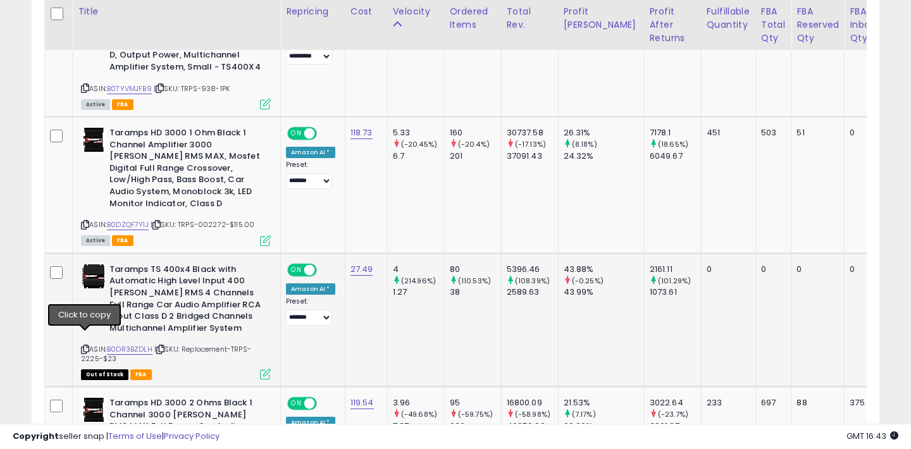
click at [84, 346] on icon at bounding box center [85, 349] width 8 height 7
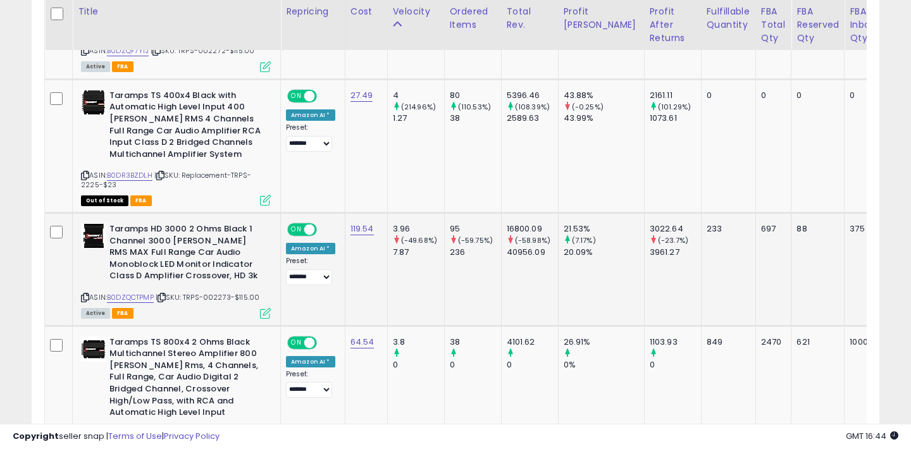
click at [210, 308] on div "Active FBA" at bounding box center [176, 312] width 190 height 9
click at [83, 294] on icon at bounding box center [85, 297] width 8 height 7
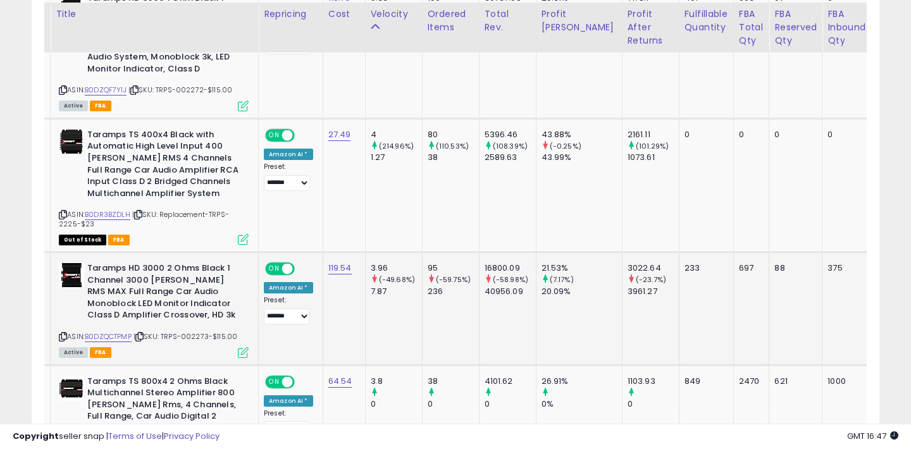
scroll to position [1305, 0]
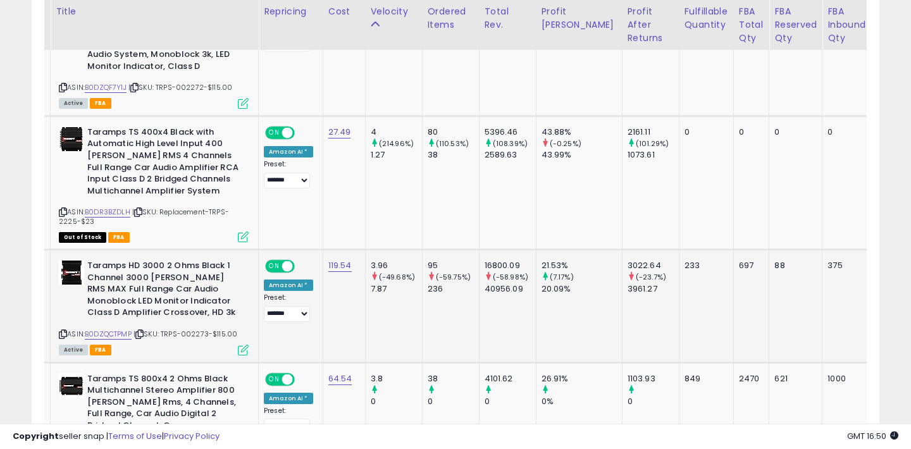
click at [199, 329] on span "| SKU: TRPS-002273-$115.00" at bounding box center [186, 334] width 104 height 10
copy span "002273"
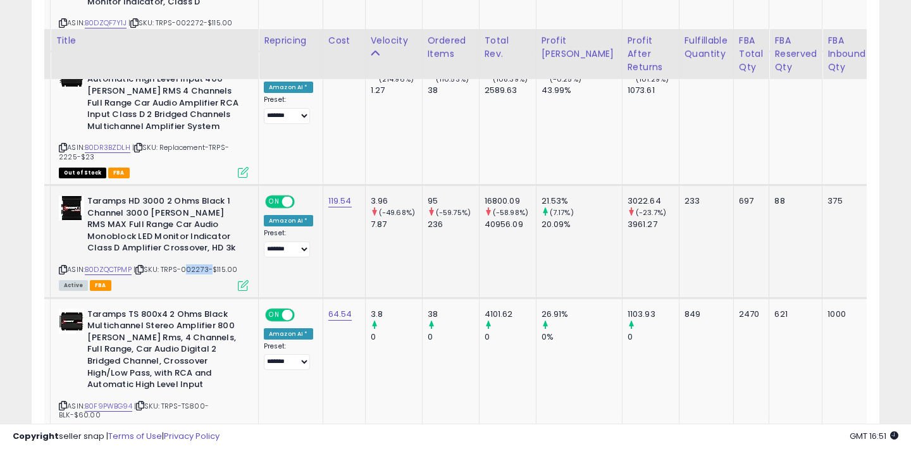
scroll to position [1420, 0]
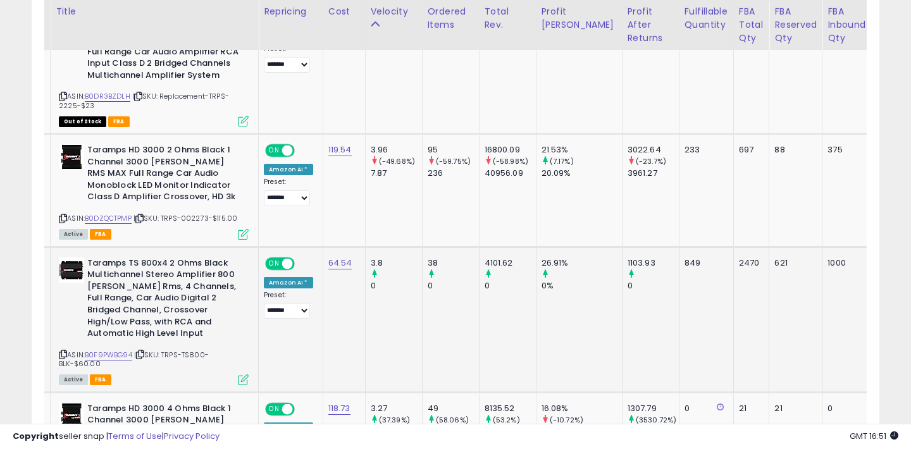
click at [61, 351] on icon at bounding box center [63, 354] width 8 height 7
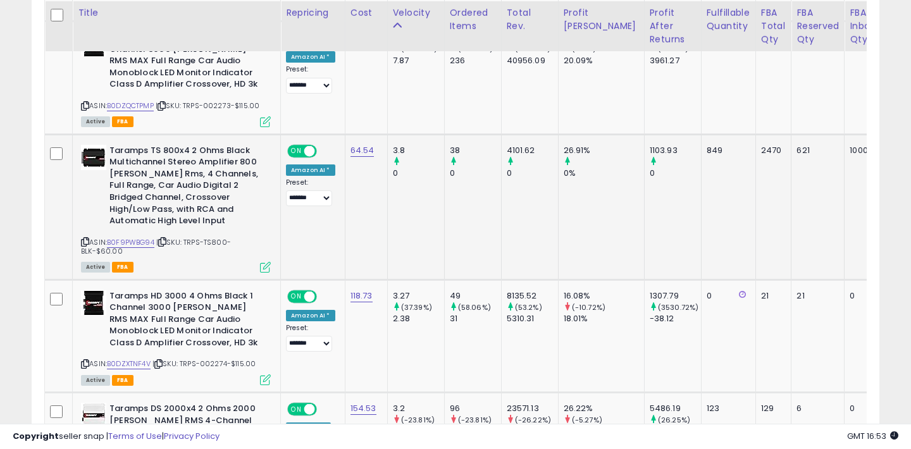
scroll to position [1534, 0]
click at [217, 223] on div "ASIN: B0F9PWBG94 | SKU: TRPS-TS800-BLK-$60.00 Active FBA" at bounding box center [176, 207] width 190 height 127
click at [218, 237] on span "| SKU: TRPS-TS800-BLK-$60.00" at bounding box center [156, 246] width 150 height 19
copy span "TS800"
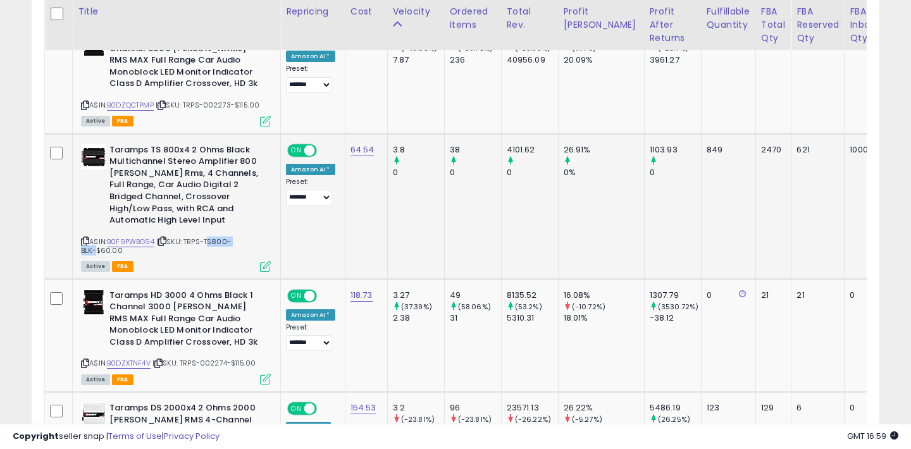
copy span "TS800-BLK"
click at [501, 225] on td "4101.62 0" at bounding box center [529, 207] width 57 height 146
click at [359, 340] on td "118.73" at bounding box center [366, 335] width 42 height 113
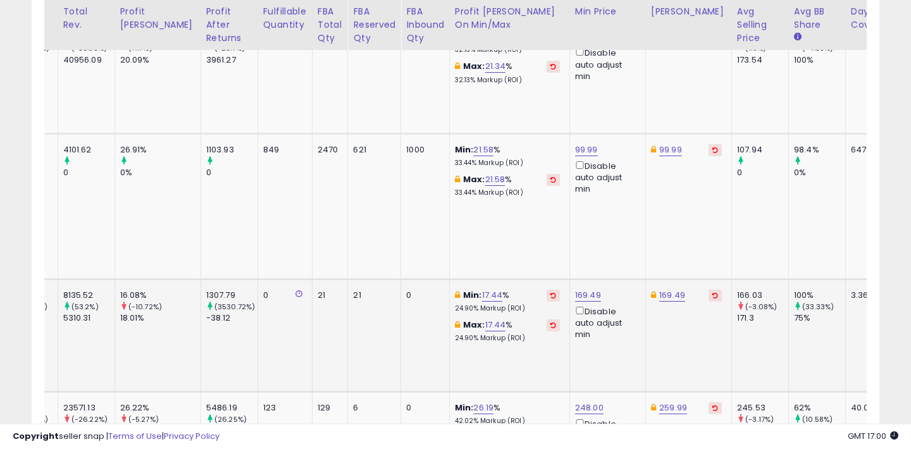
scroll to position [0, 422]
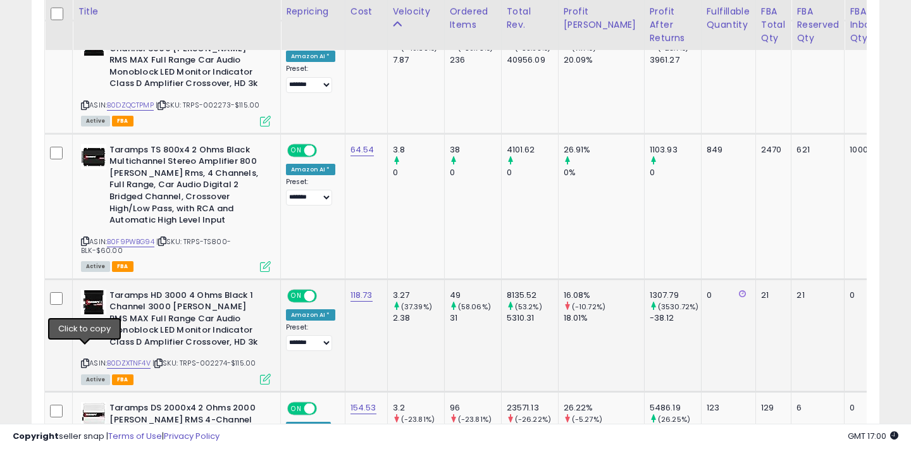
click at [84, 360] on icon at bounding box center [85, 363] width 8 height 7
click at [125, 358] on link "B0DZXTNF4V" at bounding box center [129, 363] width 44 height 11
click at [144, 358] on link "B0DZXTNF4V" at bounding box center [129, 363] width 44 height 11
click at [213, 358] on span "| SKU: TRPS-002274-$115.00" at bounding box center [203, 363] width 103 height 10
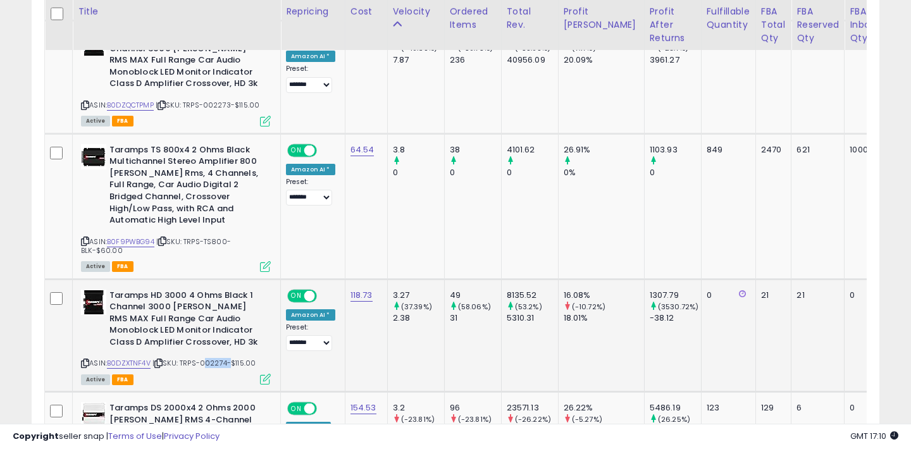
copy span "002274"
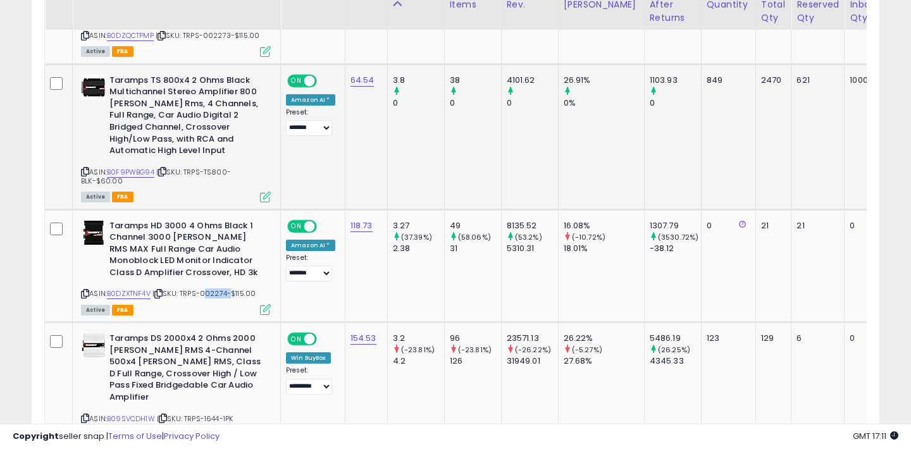
scroll to position [1655, 0]
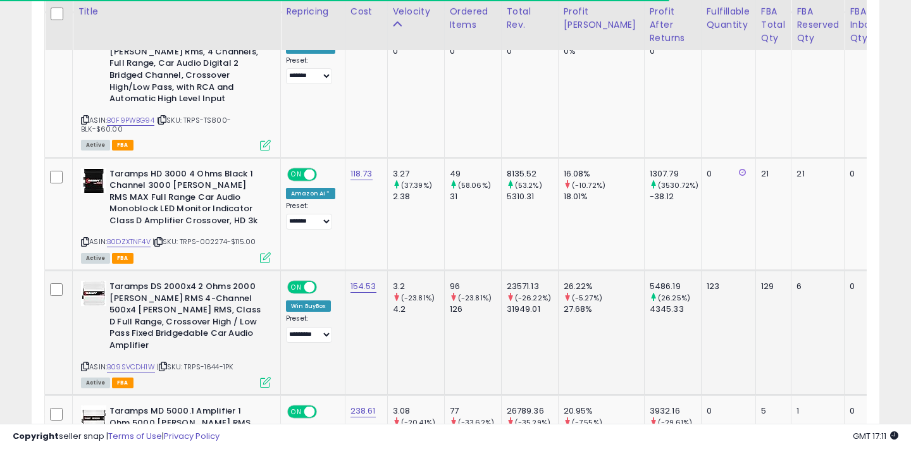
click at [83, 363] on icon at bounding box center [85, 366] width 8 height 7
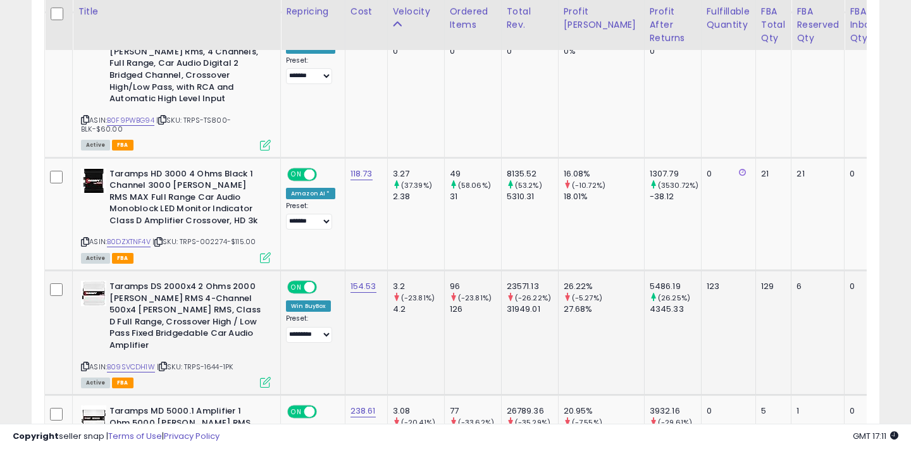
click at [82, 363] on icon at bounding box center [85, 366] width 8 height 7
click at [115, 362] on link "B09SVCDH1W" at bounding box center [131, 367] width 48 height 11
click at [457, 330] on td "96 (-23.81%) 126" at bounding box center [472, 333] width 57 height 125
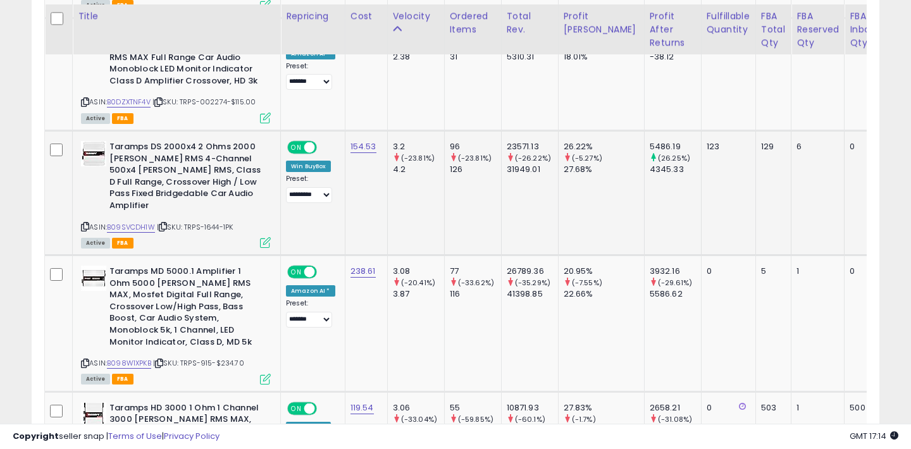
scroll to position [1808, 0]
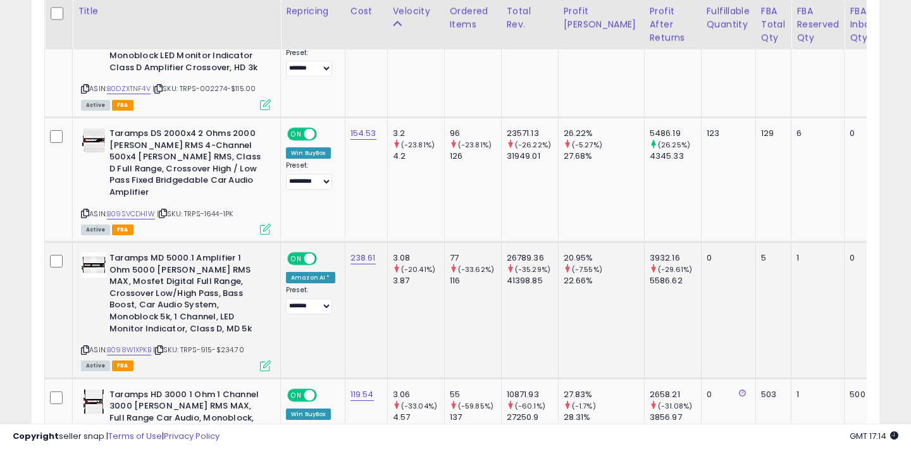
click at [86, 347] on icon at bounding box center [85, 350] width 8 height 7
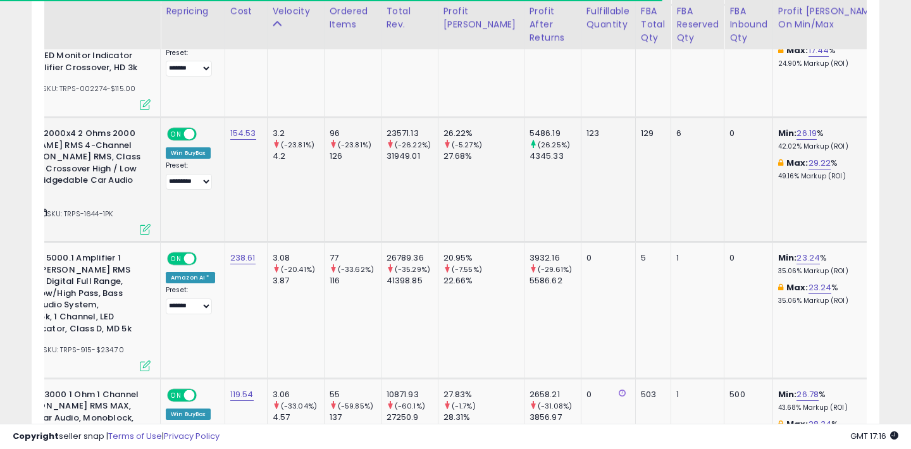
scroll to position [0, 0]
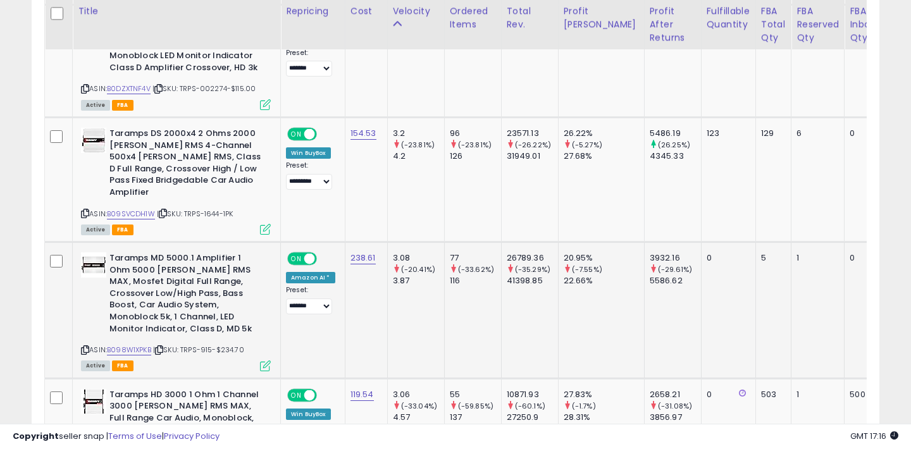
click at [209, 345] on span "| SKU: TRPS-915-$234.70" at bounding box center [198, 350] width 91 height 10
click at [86, 347] on icon at bounding box center [85, 350] width 8 height 7
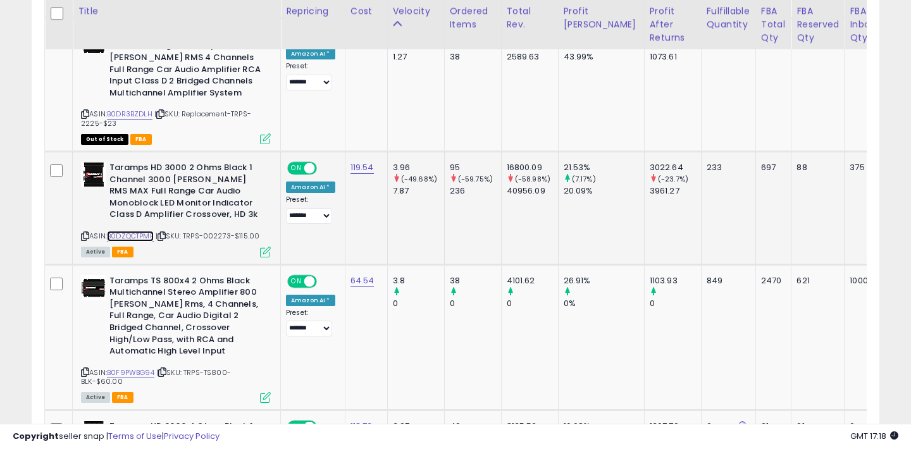
click at [141, 231] on link "B0DZQCTPMP" at bounding box center [130, 236] width 47 height 11
